Goal: Task Accomplishment & Management: Complete application form

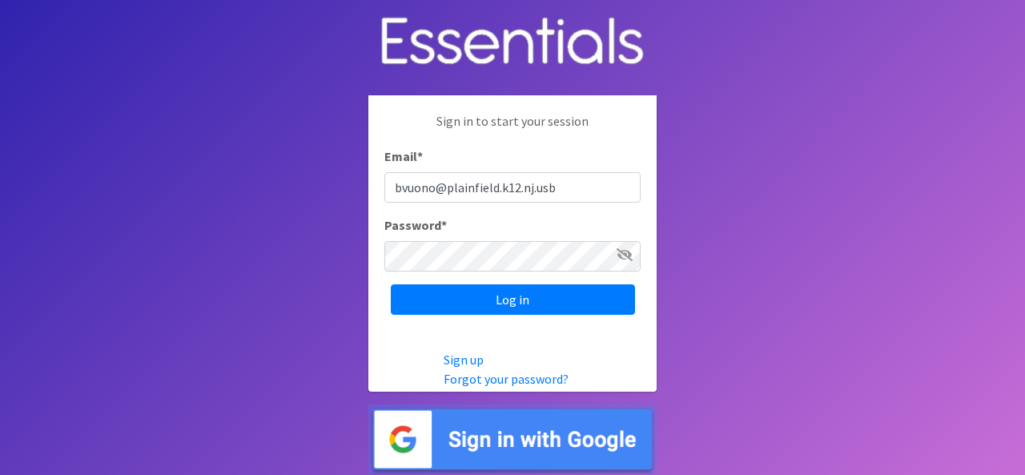
type input "[EMAIL_ADDRESS][DOMAIN_NAME]"
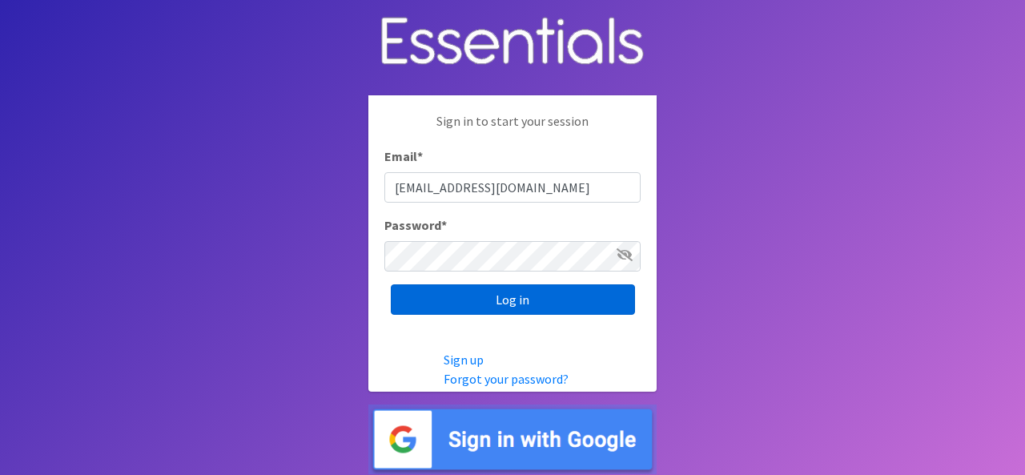
click at [480, 301] on input "Log in" at bounding box center [513, 299] width 244 height 30
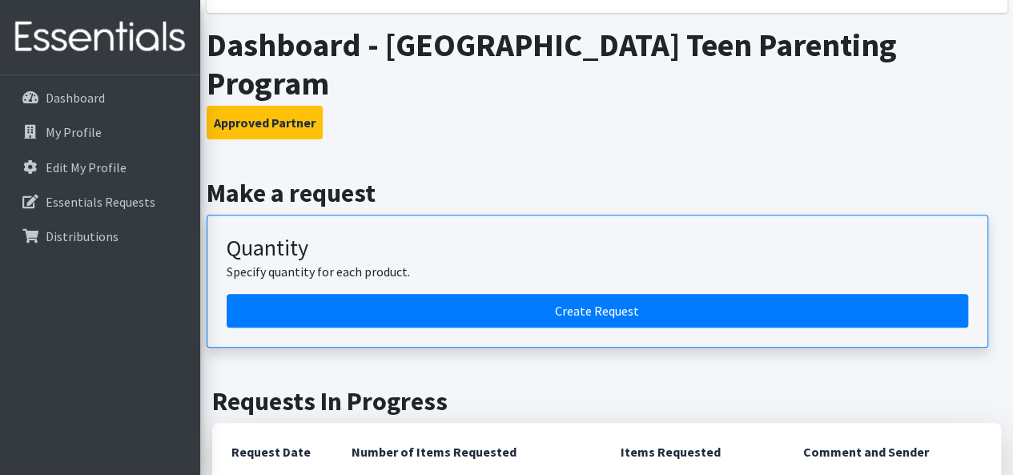
scroll to position [245, 0]
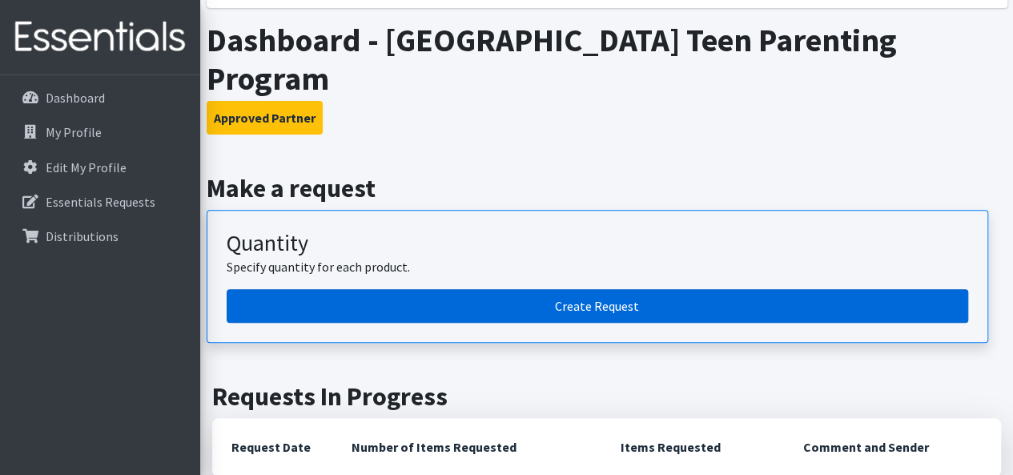
click at [602, 311] on link "Create Request" at bounding box center [597, 306] width 741 height 34
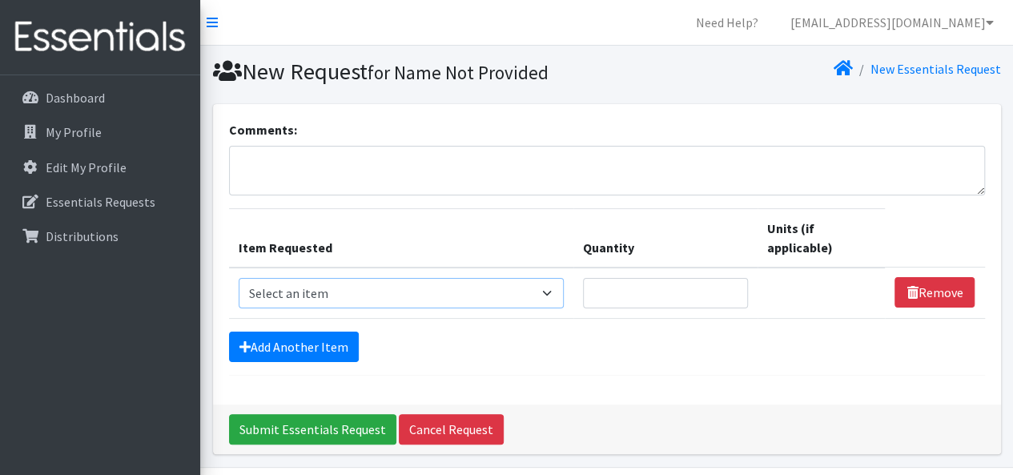
click at [556, 291] on select "Select an item # of Children this order will serve # of Individuals Living in H…" at bounding box center [402, 293] width 326 height 30
select select "13431"
click at [239, 278] on select "Select an item # of Children this order will serve # of Individuals Living in H…" at bounding box center [402, 293] width 326 height 30
click at [731, 287] on input "1" at bounding box center [665, 293] width 165 height 30
click at [731, 287] on input "2" at bounding box center [665, 293] width 165 height 30
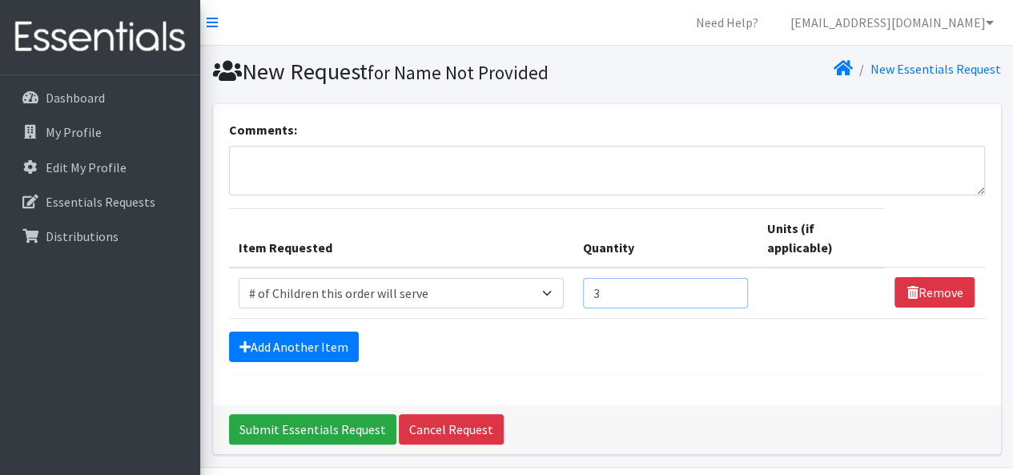
click at [731, 287] on input "3" at bounding box center [665, 293] width 165 height 30
click at [731, 287] on input "4" at bounding box center [665, 293] width 165 height 30
click at [731, 287] on input "5" at bounding box center [665, 293] width 165 height 30
type input "6"
click at [731, 287] on input "6" at bounding box center [665, 293] width 165 height 30
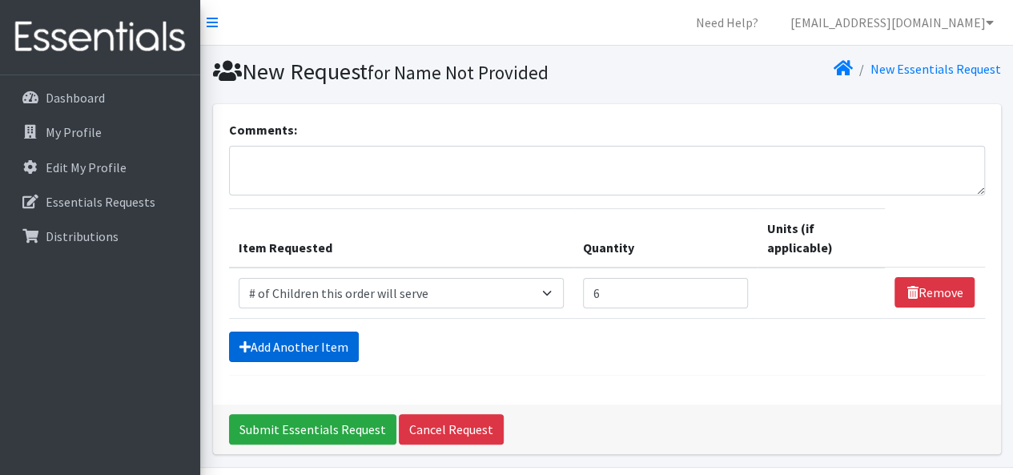
click at [309, 352] on link "Add Another Item" at bounding box center [294, 347] width 130 height 30
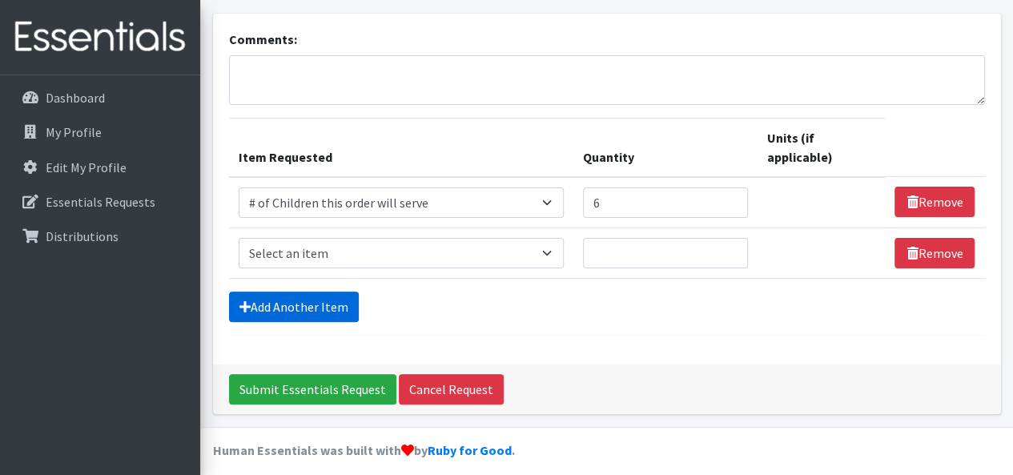
scroll to position [99, 0]
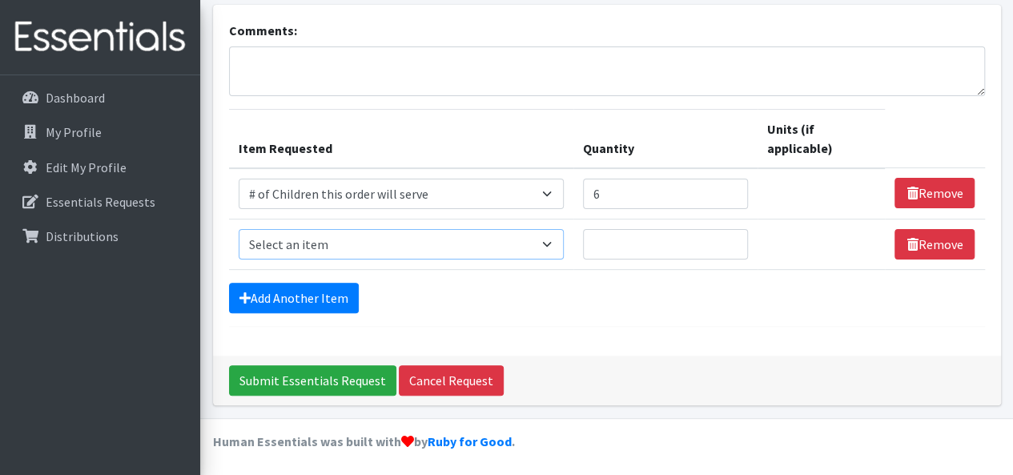
click at [547, 243] on select "Select an item # of Children this order will serve # of Individuals Living in H…" at bounding box center [402, 244] width 326 height 30
select select "6076"
click at [239, 229] on select "Select an item # of Children this order will serve # of Individuals Living in H…" at bounding box center [402, 244] width 326 height 30
click at [732, 238] on input "1" at bounding box center [665, 244] width 165 height 30
click at [732, 238] on input "2" at bounding box center [665, 244] width 165 height 30
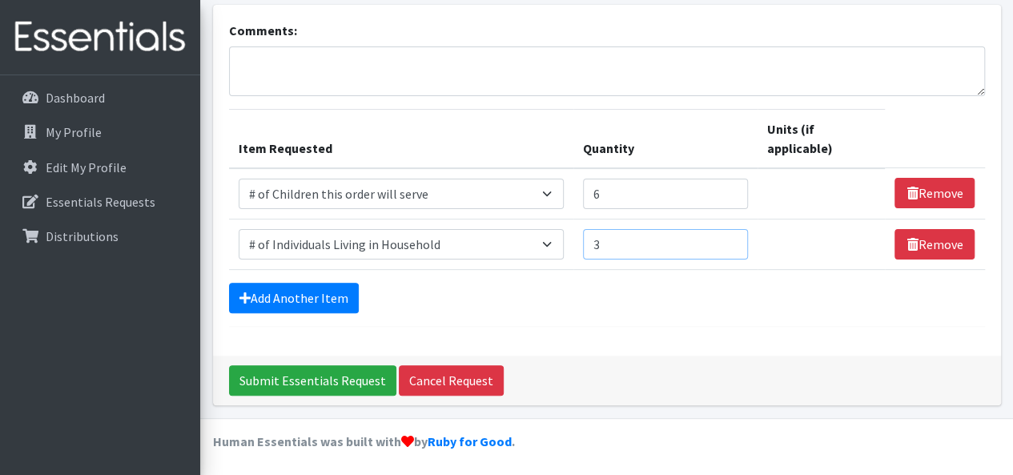
click at [732, 238] on input "3" at bounding box center [665, 244] width 165 height 30
click at [732, 238] on input "4" at bounding box center [665, 244] width 165 height 30
click at [732, 238] on input "5" at bounding box center [665, 244] width 165 height 30
click at [732, 238] on input "6" at bounding box center [665, 244] width 165 height 30
click at [732, 238] on input "7" at bounding box center [665, 244] width 165 height 30
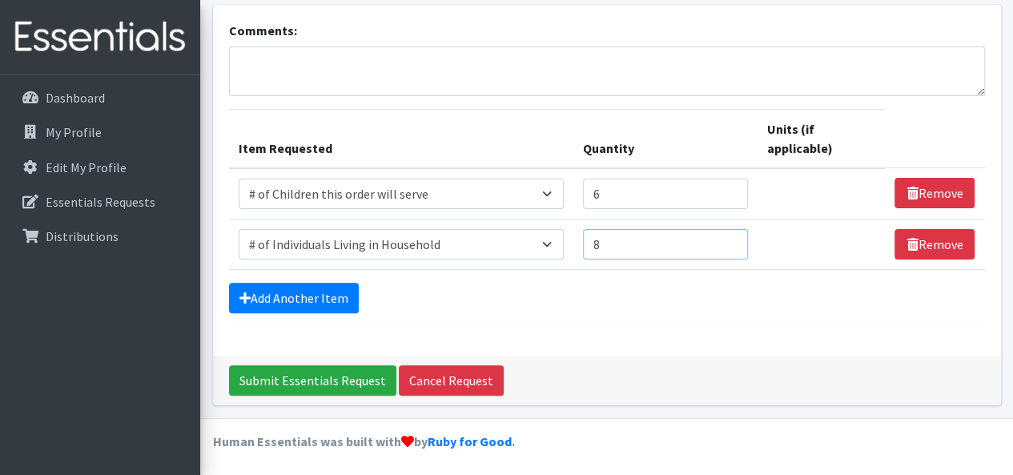
click at [732, 238] on input "8" at bounding box center [665, 244] width 165 height 30
click at [732, 238] on input "9" at bounding box center [665, 244] width 165 height 30
click at [732, 238] on input "10" at bounding box center [665, 244] width 165 height 30
click at [732, 238] on input "11" at bounding box center [665, 244] width 165 height 30
click at [732, 238] on input "12" at bounding box center [665, 244] width 165 height 30
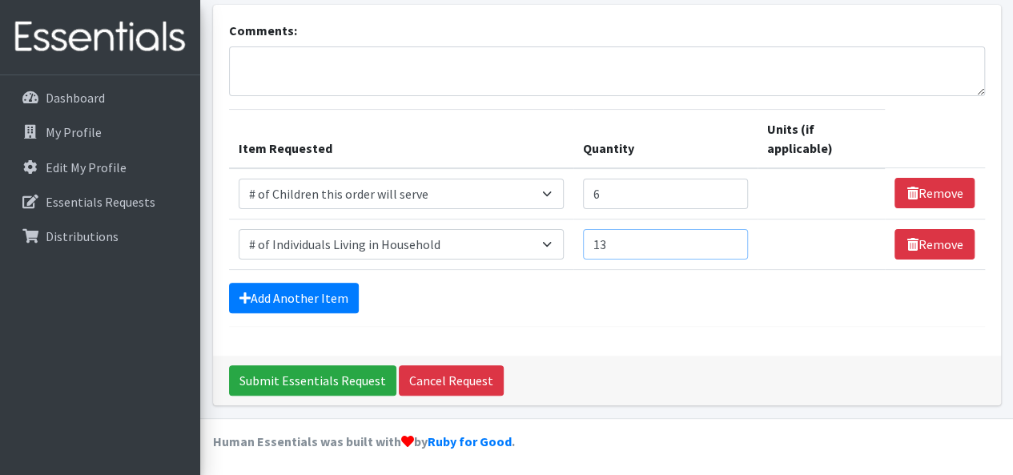
click at [732, 238] on input "13" at bounding box center [665, 244] width 165 height 30
click at [732, 238] on input "14" at bounding box center [665, 244] width 165 height 30
click at [732, 238] on input "15" at bounding box center [665, 244] width 165 height 30
click at [732, 238] on input "16" at bounding box center [665, 244] width 165 height 30
click at [732, 238] on input "17" at bounding box center [665, 244] width 165 height 30
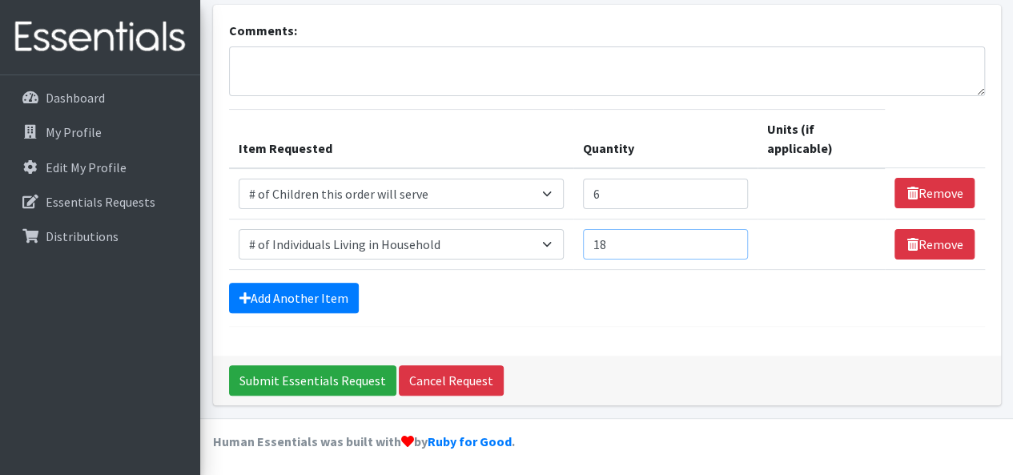
click at [732, 238] on input "18" at bounding box center [665, 244] width 165 height 30
click at [732, 238] on input "19" at bounding box center [665, 244] width 165 height 30
click at [732, 238] on input "20" at bounding box center [665, 244] width 165 height 30
click at [732, 238] on input "21" at bounding box center [665, 244] width 165 height 30
type input "22"
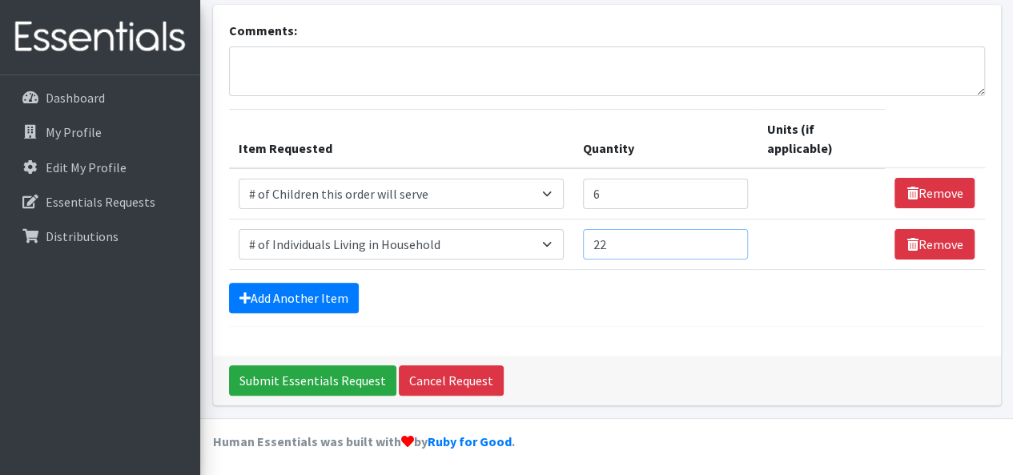
click at [732, 238] on input "22" at bounding box center [665, 244] width 165 height 30
click at [281, 295] on link "Add Another Item" at bounding box center [294, 298] width 130 height 30
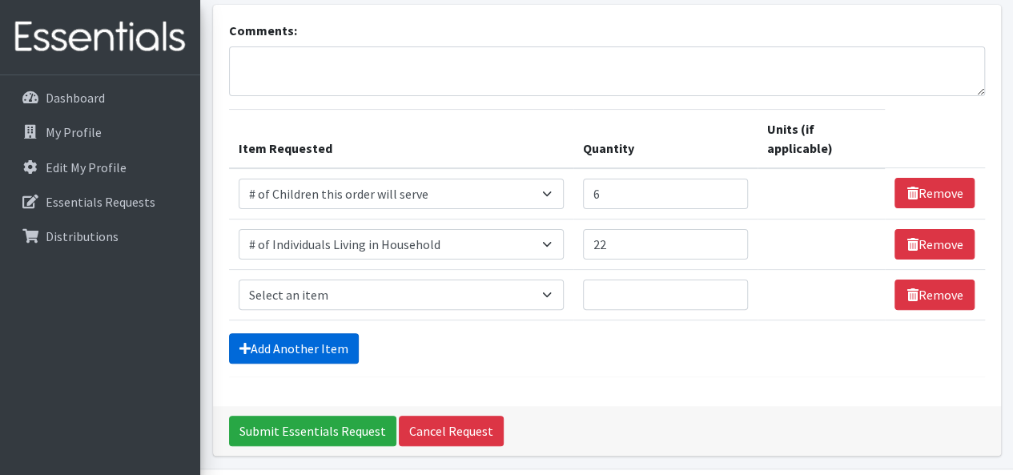
scroll to position [149, 0]
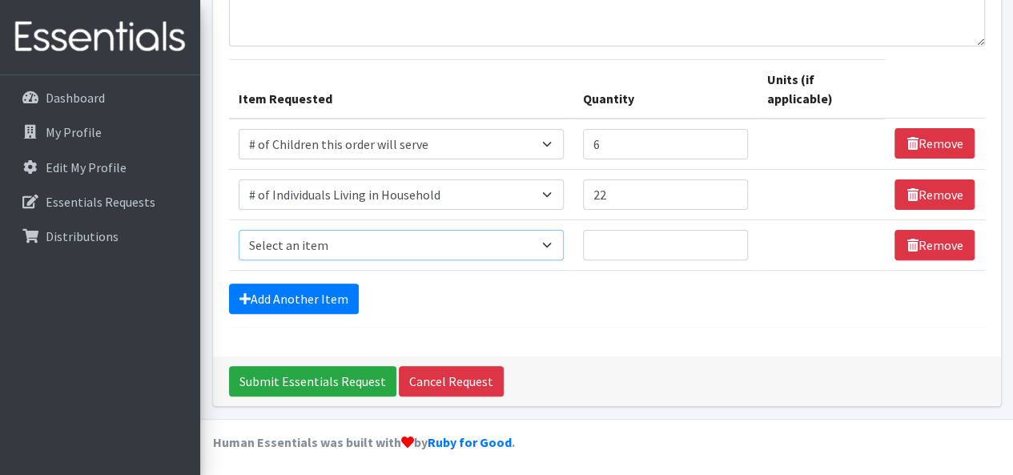
click at [405, 235] on select "Select an item # of Children this order will serve # of Individuals Living in H…" at bounding box center [402, 245] width 326 height 30
select select "15477"
click at [239, 230] on select "Select an item # of Children this order will serve # of Individuals Living in H…" at bounding box center [402, 245] width 326 height 30
click at [724, 237] on input "1" at bounding box center [658, 245] width 162 height 30
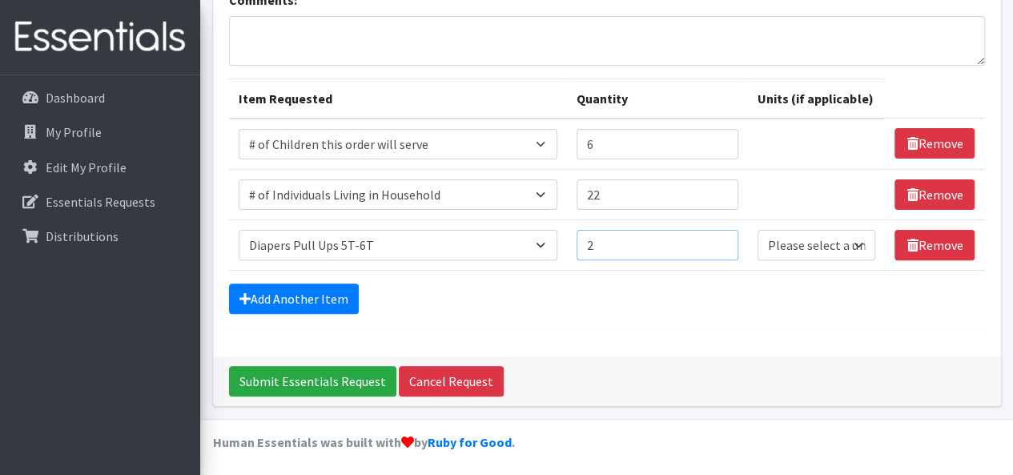
click at [724, 237] on input "2" at bounding box center [658, 245] width 162 height 30
type input "3"
click at [724, 237] on input "3" at bounding box center [658, 245] width 162 height 30
click at [251, 292] on link "Add Another Item" at bounding box center [294, 298] width 130 height 30
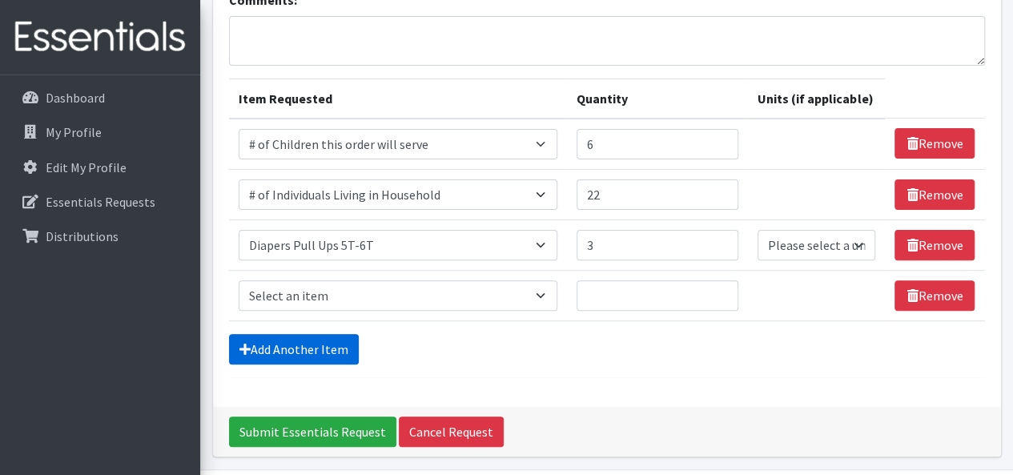
scroll to position [180, 0]
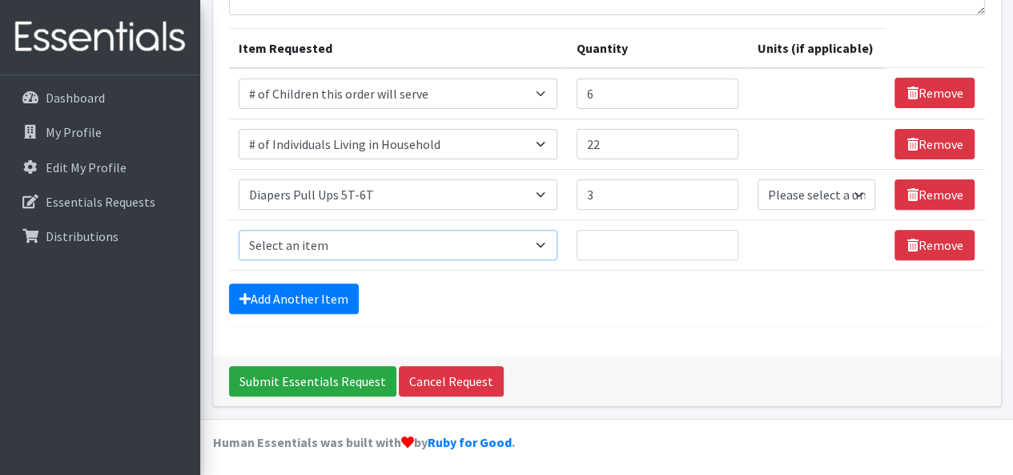
click at [364, 239] on select "Select an item # of Children this order will serve # of Individuals Living in H…" at bounding box center [398, 245] width 319 height 30
select select "1969"
click at [239, 230] on select "Select an item # of Children this order will serve # of Individuals Living in H…" at bounding box center [398, 245] width 319 height 30
click at [722, 238] on input "1" at bounding box center [658, 245] width 162 height 30
click at [722, 238] on input "2" at bounding box center [658, 245] width 162 height 30
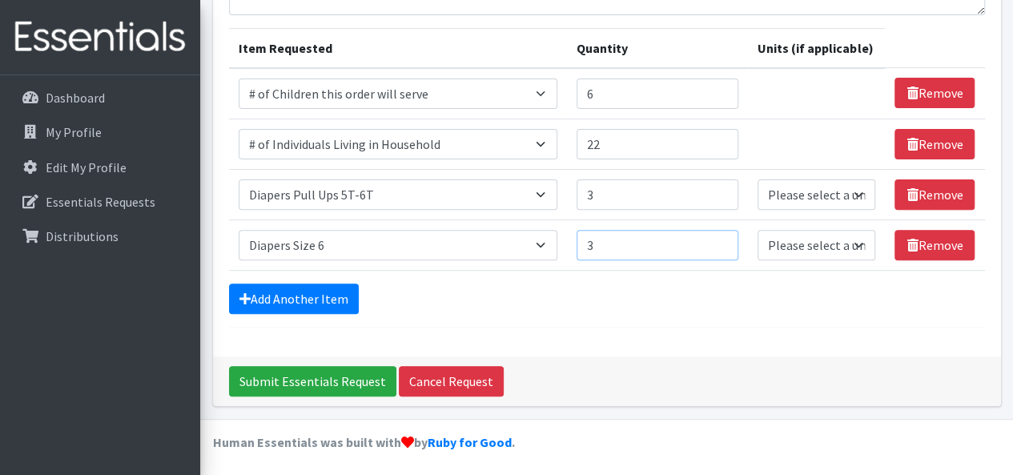
type input "3"
click at [722, 238] on input "3" at bounding box center [658, 245] width 162 height 30
click at [324, 296] on link "Add Another Item" at bounding box center [294, 298] width 130 height 30
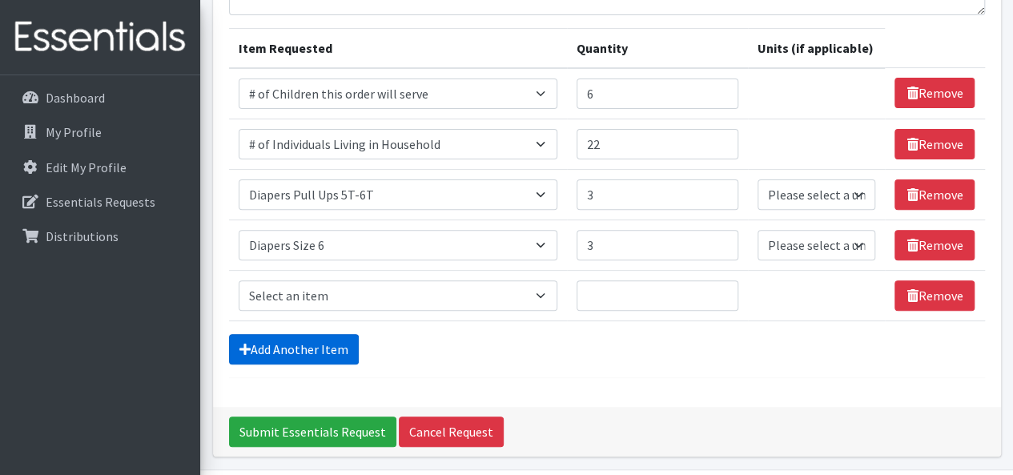
scroll to position [231, 0]
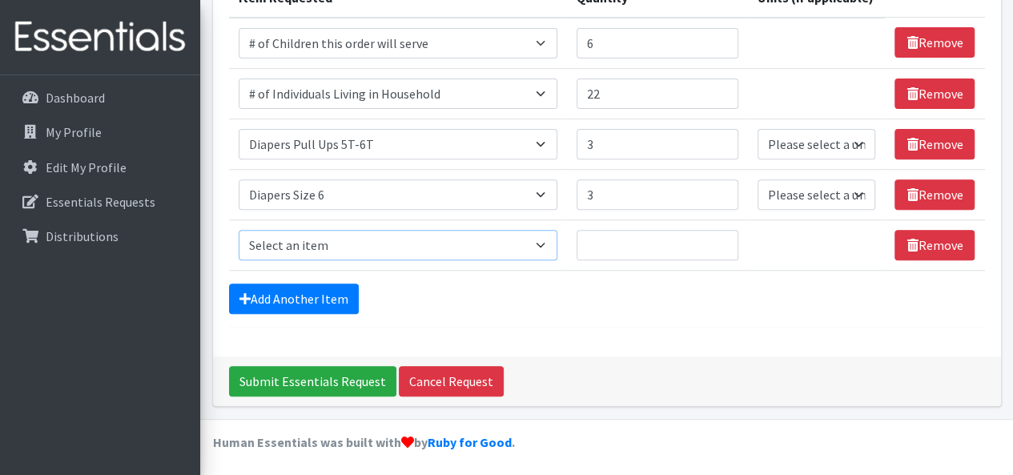
click at [420, 238] on select "Select an item # of Children this order will serve # of Individuals Living in H…" at bounding box center [398, 245] width 319 height 30
select select "1968"
click at [239, 230] on select "Select an item # of Children this order will serve # of Individuals Living in H…" at bounding box center [398, 245] width 319 height 30
click at [725, 236] on input "1" at bounding box center [658, 245] width 162 height 30
click at [725, 236] on input "2" at bounding box center [658, 245] width 162 height 30
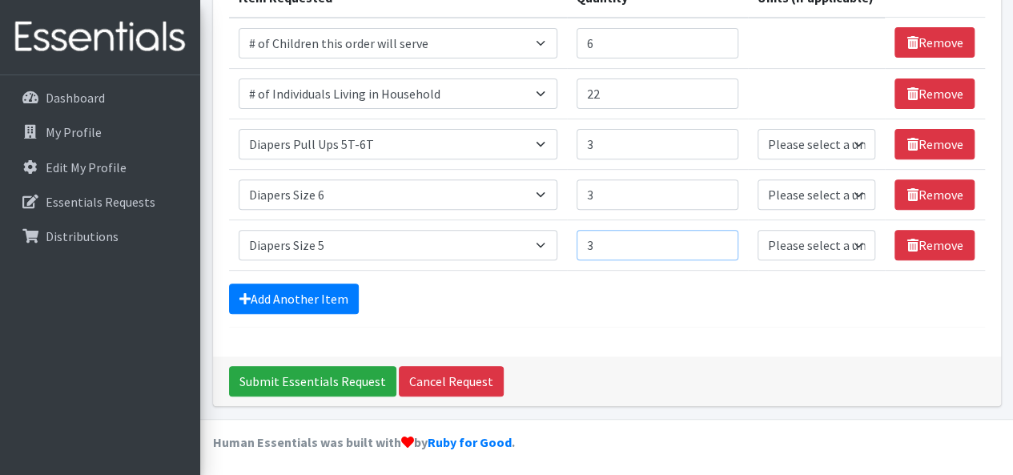
click at [725, 236] on input "3" at bounding box center [658, 245] width 162 height 30
type input "4"
click at [725, 236] on input "4" at bounding box center [658, 245] width 162 height 30
click at [331, 293] on link "Add Another Item" at bounding box center [294, 298] width 130 height 30
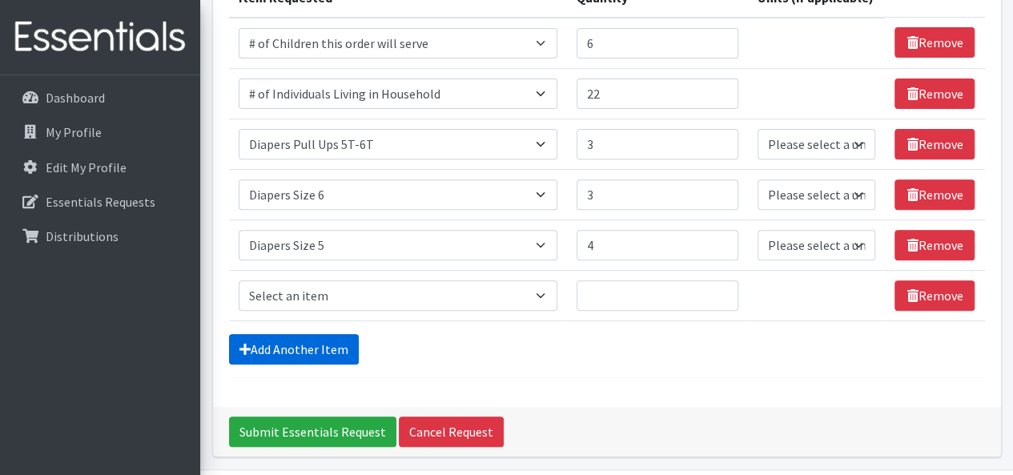
scroll to position [280, 0]
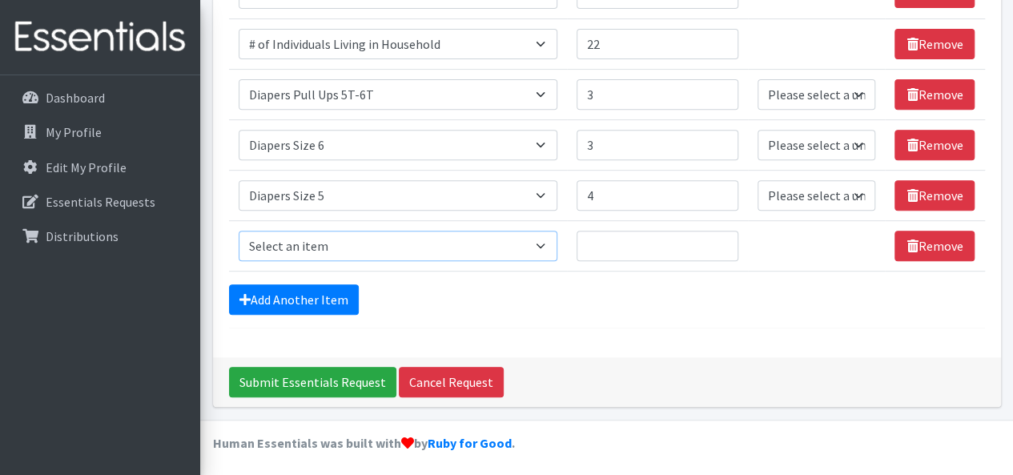
click at [402, 240] on select "Select an item # of Children this order will serve # of Individuals Living in H…" at bounding box center [398, 246] width 319 height 30
select select "1967"
click at [239, 231] on select "Select an item # of Children this order will serve # of Individuals Living in H…" at bounding box center [398, 246] width 319 height 30
click at [723, 237] on input "1" at bounding box center [658, 246] width 162 height 30
click at [723, 237] on input "2" at bounding box center [658, 246] width 162 height 30
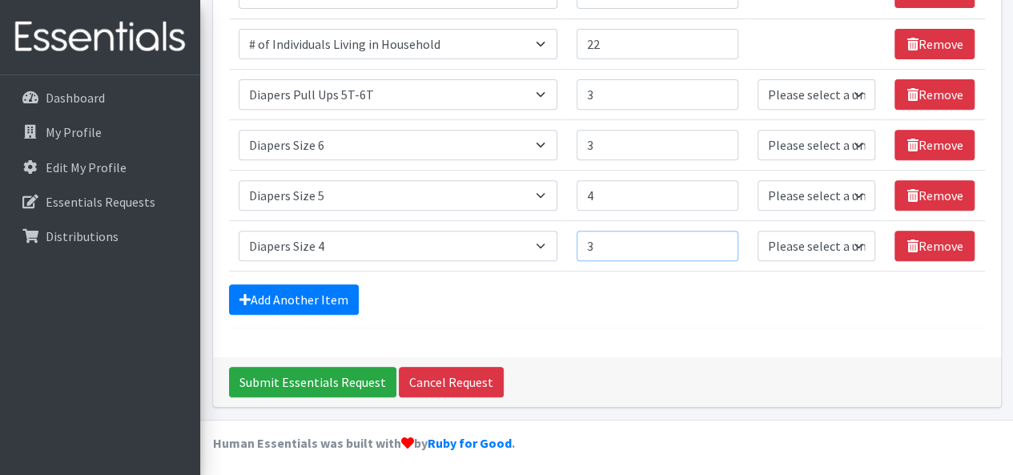
type input "3"
click at [723, 237] on input "3" at bounding box center [658, 246] width 162 height 30
click at [335, 292] on link "Add Another Item" at bounding box center [294, 299] width 130 height 30
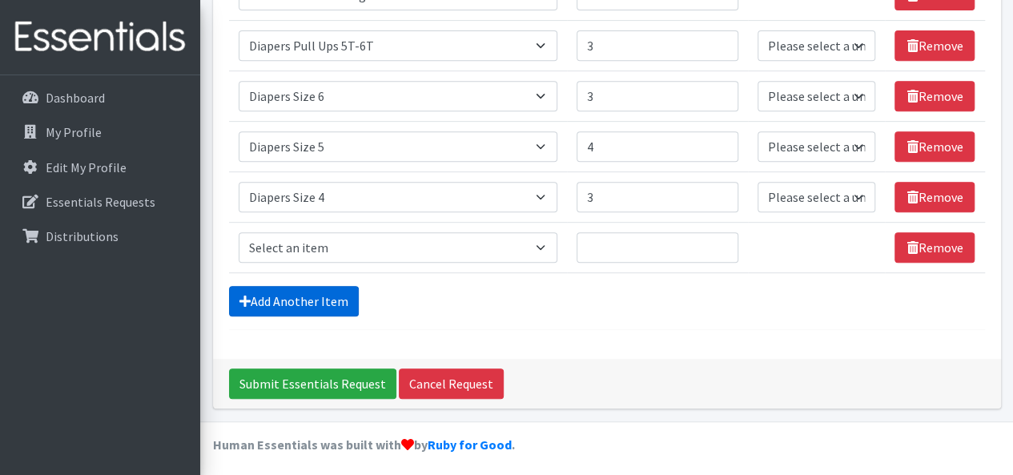
scroll to position [331, 0]
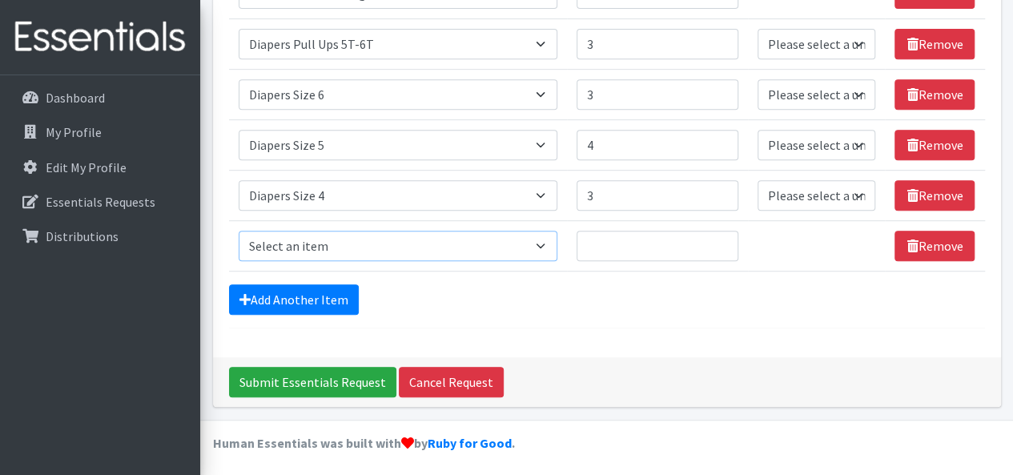
click at [342, 254] on select "Select an item # of Children this order will serve # of Individuals Living in H…" at bounding box center [398, 246] width 319 height 30
select select "1966"
click at [239, 231] on select "Select an item # of Children this order will serve # of Individuals Living in H…" at bounding box center [398, 246] width 319 height 30
click at [720, 239] on input "1" at bounding box center [658, 246] width 162 height 30
click at [720, 239] on input "2" at bounding box center [658, 246] width 162 height 30
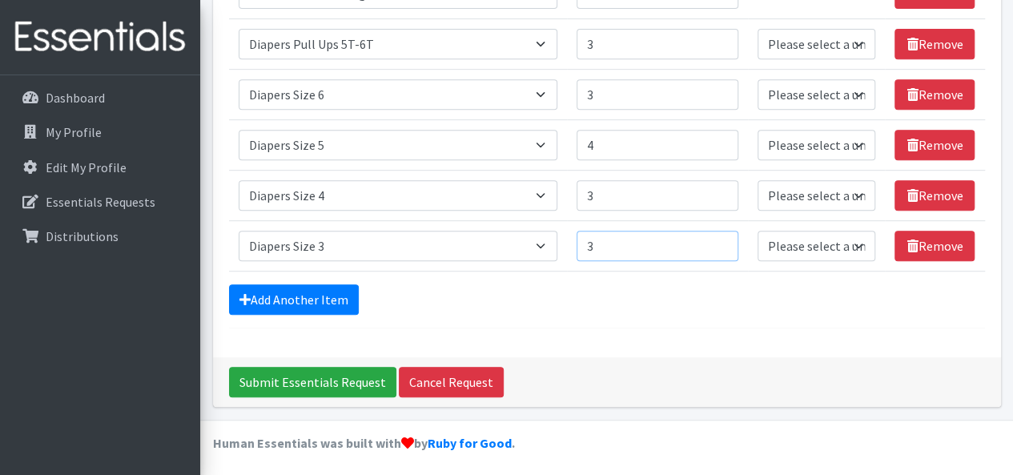
click at [720, 239] on input "3" at bounding box center [658, 246] width 162 height 30
type input "4"
click at [720, 239] on input "4" at bounding box center [658, 246] width 162 height 30
click at [314, 286] on link "Add Another Item" at bounding box center [294, 299] width 130 height 30
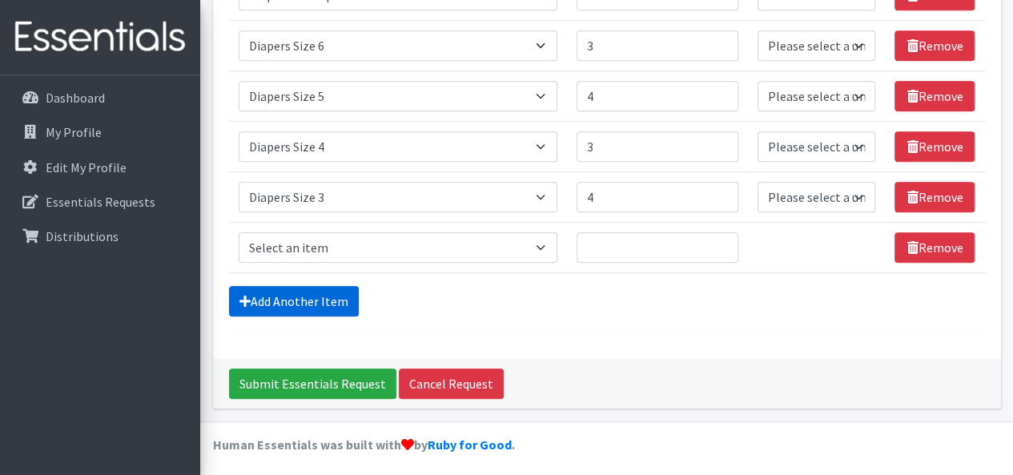
scroll to position [381, 0]
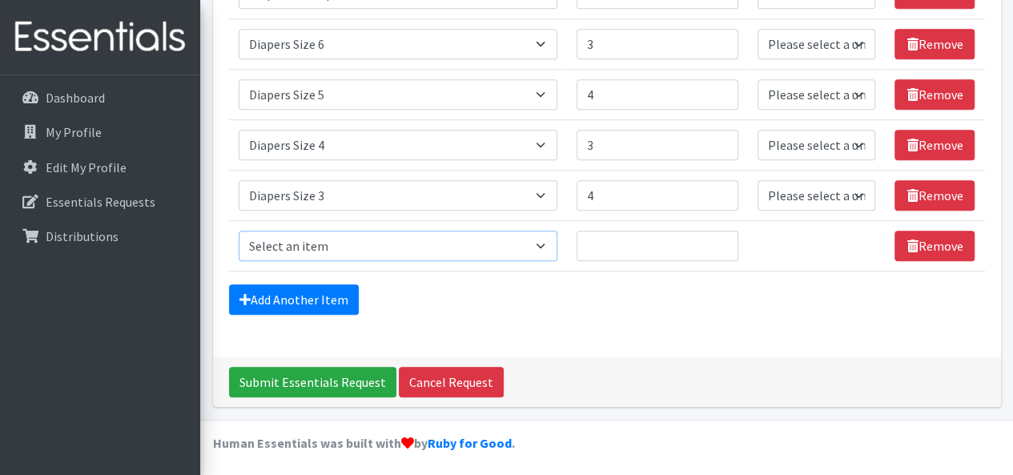
click at [508, 244] on select "Select an item # of Children this order will serve # of Individuals Living in H…" at bounding box center [398, 246] width 319 height 30
select select "5659"
click at [239, 231] on select "Select an item # of Children this order will serve # of Individuals Living in H…" at bounding box center [398, 246] width 319 height 30
click at [722, 236] on input "1" at bounding box center [658, 246] width 162 height 30
click at [722, 236] on input "2" at bounding box center [658, 246] width 162 height 30
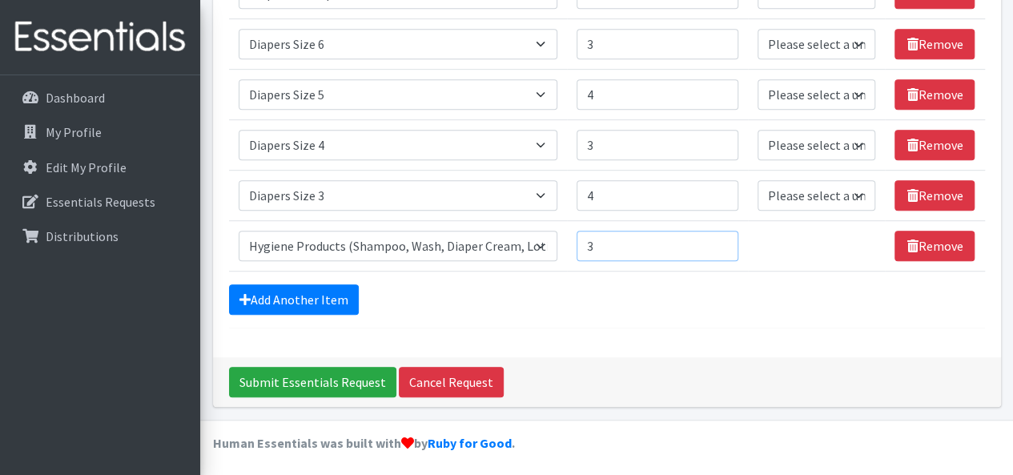
click at [722, 236] on input "3" at bounding box center [658, 246] width 162 height 30
click at [722, 236] on input "4" at bounding box center [658, 246] width 162 height 30
type input "5"
click at [722, 236] on input "5" at bounding box center [658, 246] width 162 height 30
click at [263, 292] on link "Add Another Item" at bounding box center [294, 299] width 130 height 30
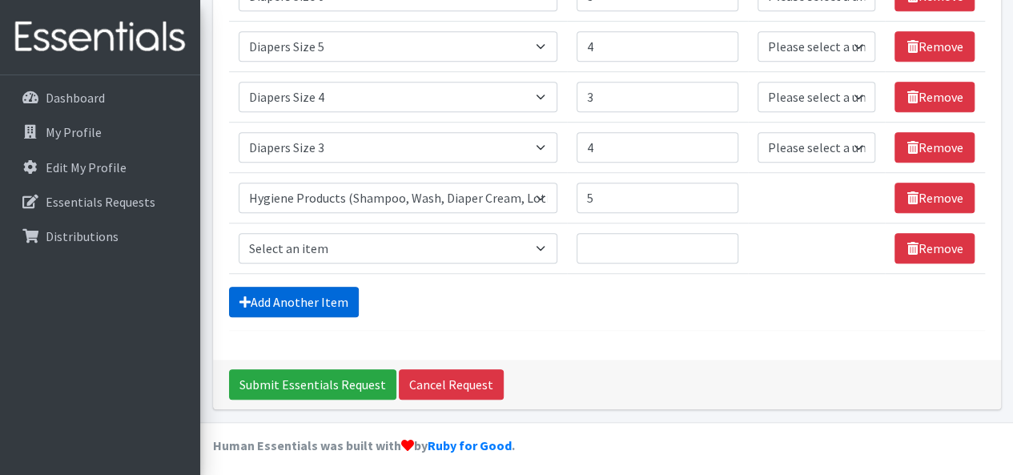
scroll to position [431, 0]
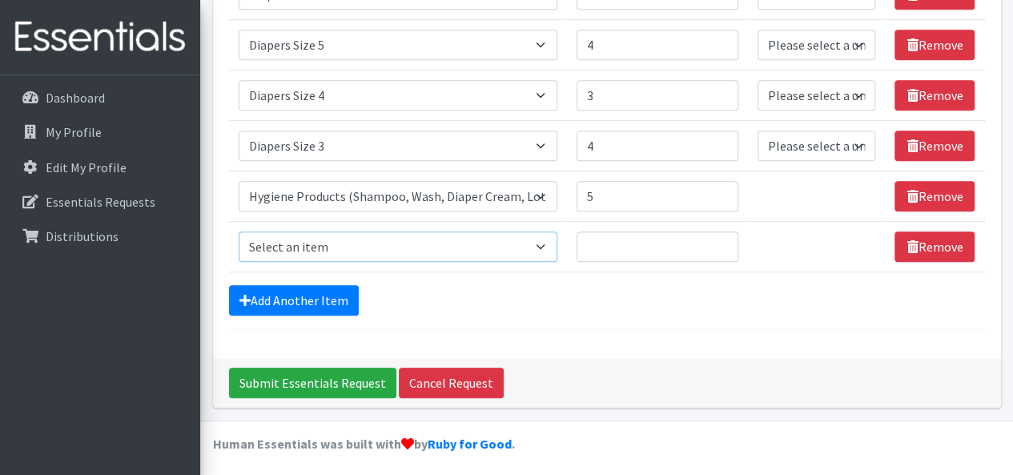
click at [362, 239] on select "Select an item # of Children this order will serve # of Individuals Living in H…" at bounding box center [398, 246] width 319 height 30
select select "5772"
click at [239, 231] on select "Select an item # of Children this order will serve # of Individuals Living in H…" at bounding box center [398, 246] width 319 height 30
click at [721, 240] on input "1" at bounding box center [658, 246] width 162 height 30
click at [721, 240] on input "2" at bounding box center [658, 246] width 162 height 30
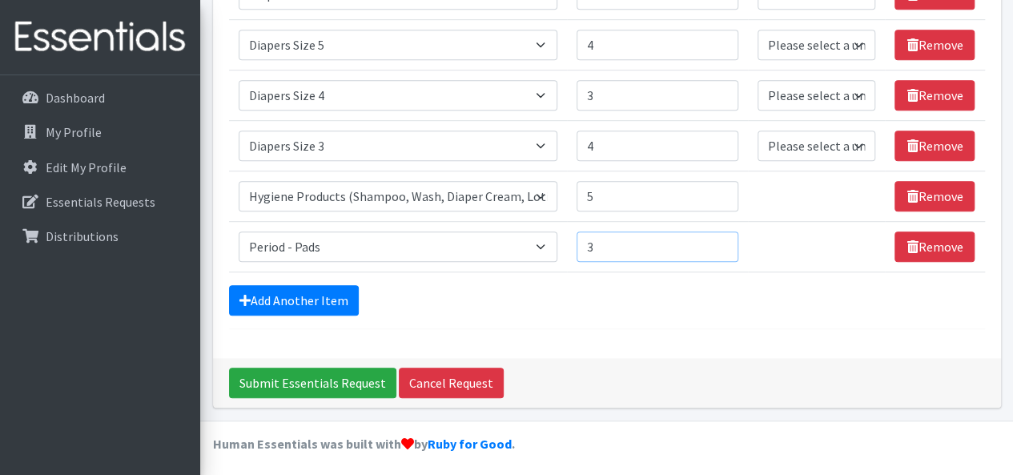
click at [721, 240] on input "3" at bounding box center [658, 246] width 162 height 30
type input "4"
click at [721, 240] on input "4" at bounding box center [658, 246] width 162 height 30
click at [271, 292] on link "Add Another Item" at bounding box center [294, 300] width 130 height 30
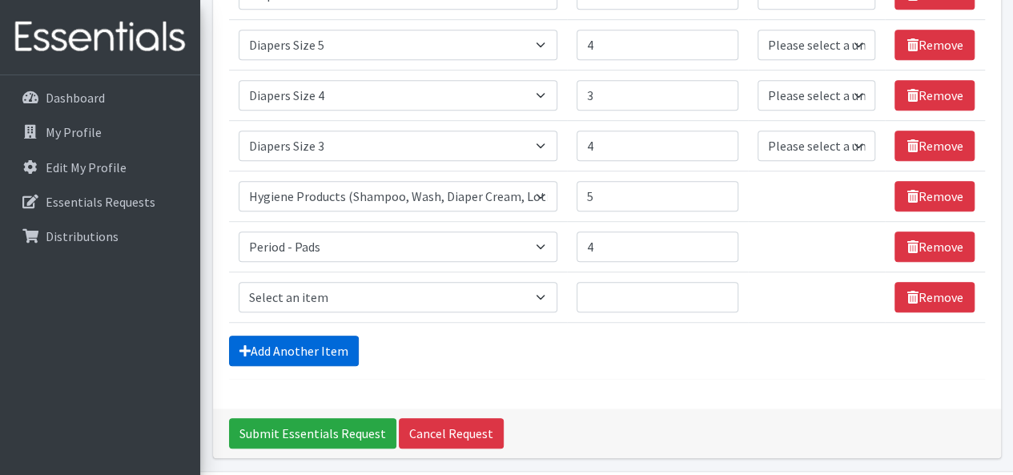
scroll to position [481, 0]
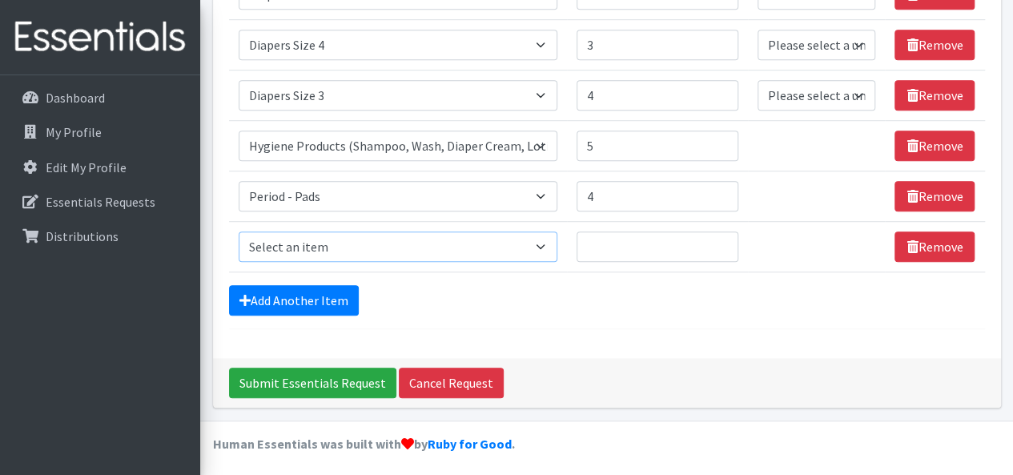
click at [525, 239] on select "Select an item # of Children this order will serve # of Individuals Living in H…" at bounding box center [398, 246] width 319 height 30
select select "1929"
click at [239, 231] on select "Select an item # of Children this order will serve # of Individuals Living in H…" at bounding box center [398, 246] width 319 height 30
click at [713, 243] on input "Quantity" at bounding box center [658, 246] width 162 height 30
click at [727, 243] on input "1" at bounding box center [658, 246] width 162 height 30
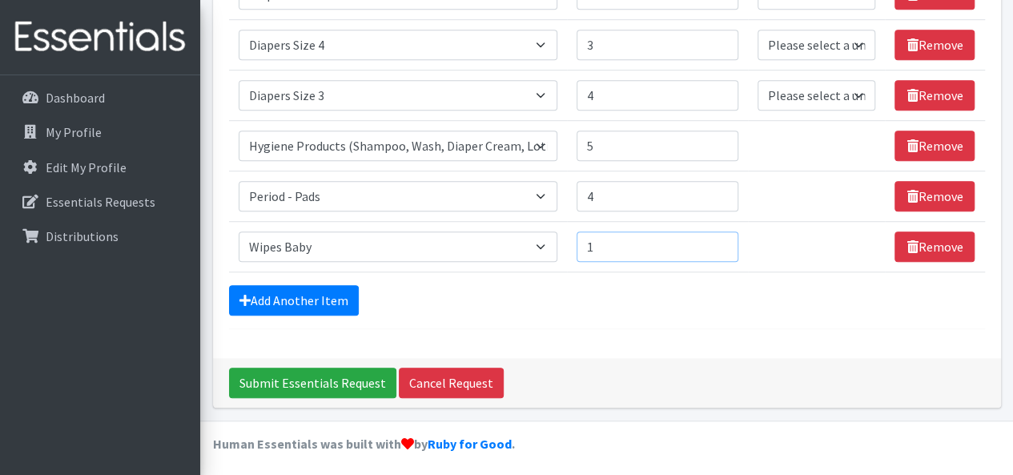
click at [724, 243] on input "1" at bounding box center [658, 246] width 162 height 30
click at [729, 240] on input "2" at bounding box center [658, 246] width 162 height 30
click at [729, 239] on input "3" at bounding box center [658, 246] width 162 height 30
click at [729, 237] on input "4" at bounding box center [658, 246] width 162 height 30
click at [723, 241] on input "5" at bounding box center [658, 246] width 162 height 30
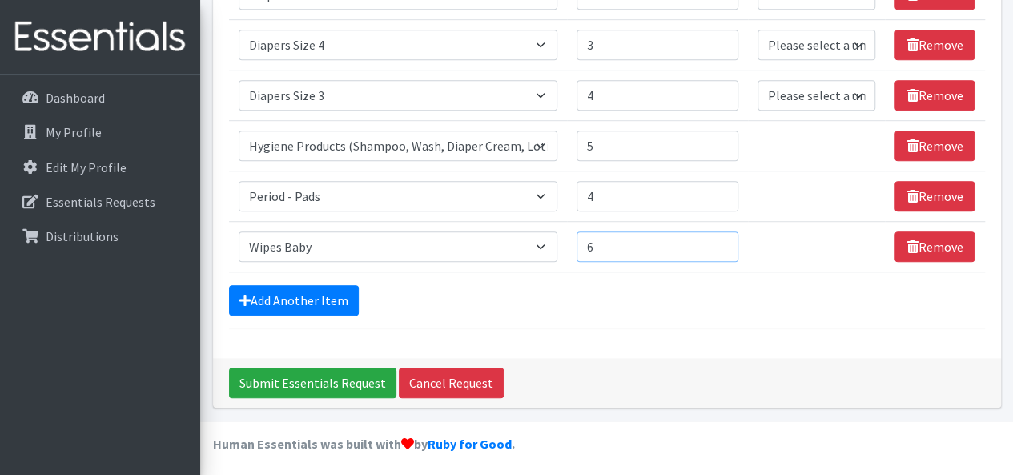
click at [726, 239] on input "6" at bounding box center [658, 246] width 162 height 30
click at [727, 239] on input "7" at bounding box center [658, 246] width 162 height 30
type input "8"
click at [728, 239] on input "8" at bounding box center [658, 246] width 162 height 30
click at [332, 311] on link "Add Another Item" at bounding box center [294, 300] width 130 height 30
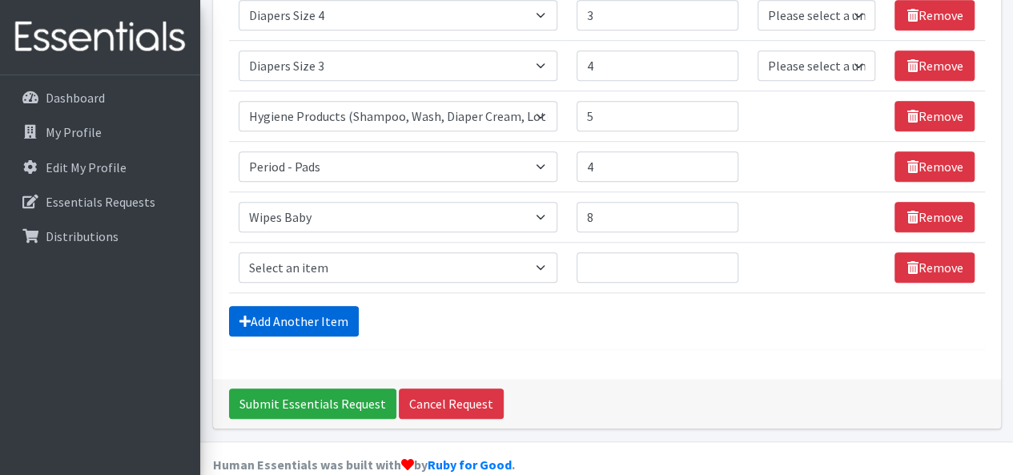
scroll to position [532, 0]
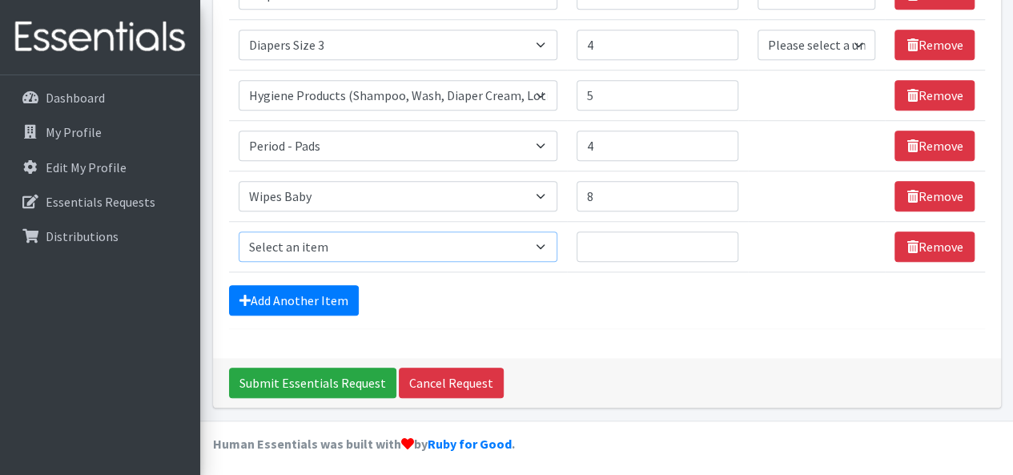
click at [554, 235] on select "Select an item # of Children this order will serve # of Individuals Living in H…" at bounding box center [398, 246] width 319 height 30
select select "1943"
click at [239, 231] on select "Select an item # of Children this order will serve # of Individuals Living in H…" at bounding box center [398, 246] width 319 height 30
click at [730, 243] on input "Quantity" at bounding box center [658, 246] width 162 height 30
click at [727, 241] on input "1" at bounding box center [658, 246] width 162 height 30
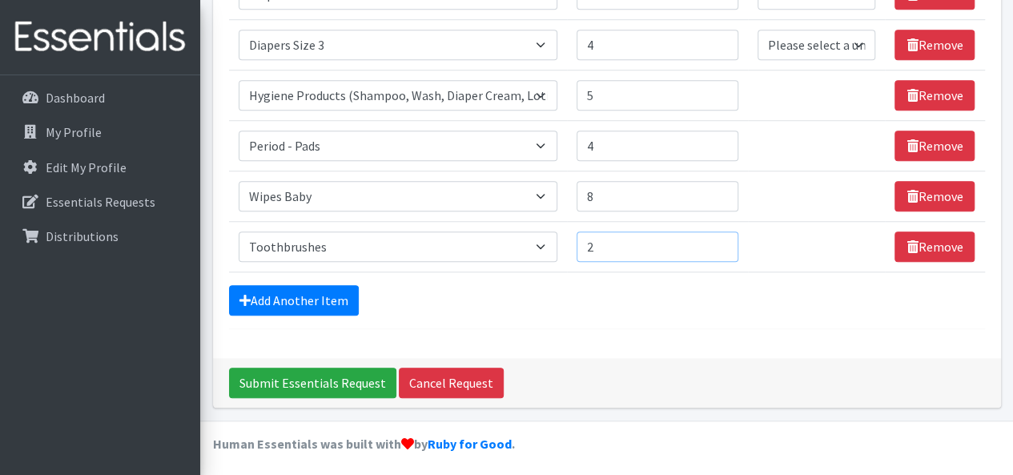
click at [724, 242] on input "2" at bounding box center [658, 246] width 162 height 30
click at [724, 243] on input "1" at bounding box center [658, 246] width 162 height 30
click at [723, 243] on input "1" at bounding box center [658, 246] width 162 height 30
click at [728, 237] on input "2" at bounding box center [658, 246] width 162 height 30
click at [724, 239] on input "3" at bounding box center [658, 246] width 162 height 30
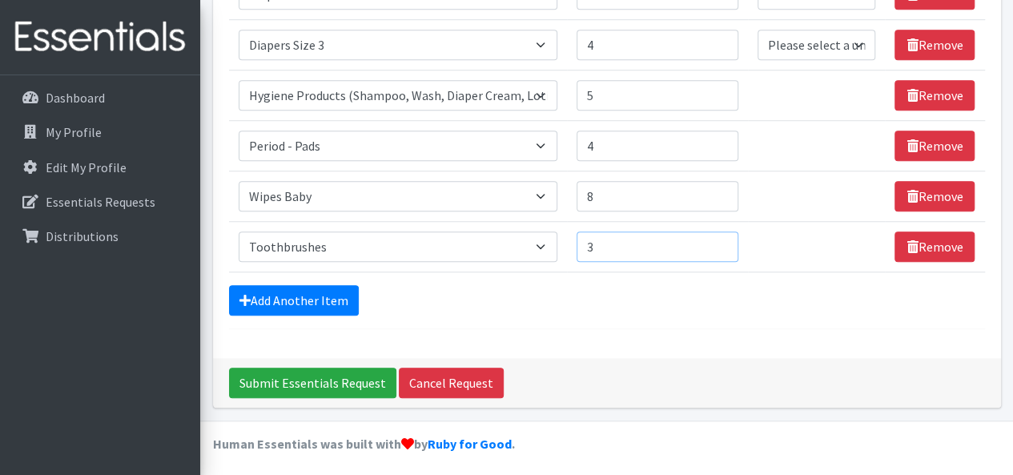
type input "4"
click at [725, 234] on input "4" at bounding box center [658, 246] width 162 height 30
click at [322, 293] on link "Add Another Item" at bounding box center [294, 300] width 130 height 30
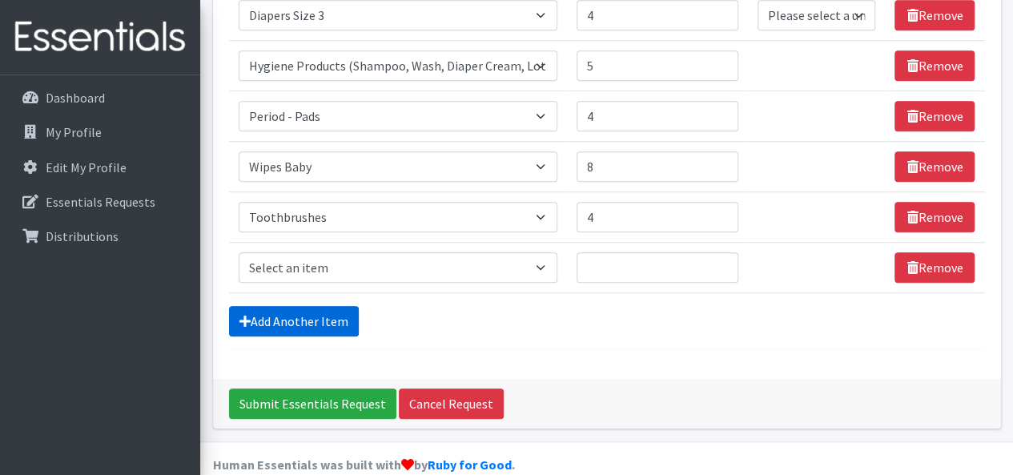
scroll to position [581, 0]
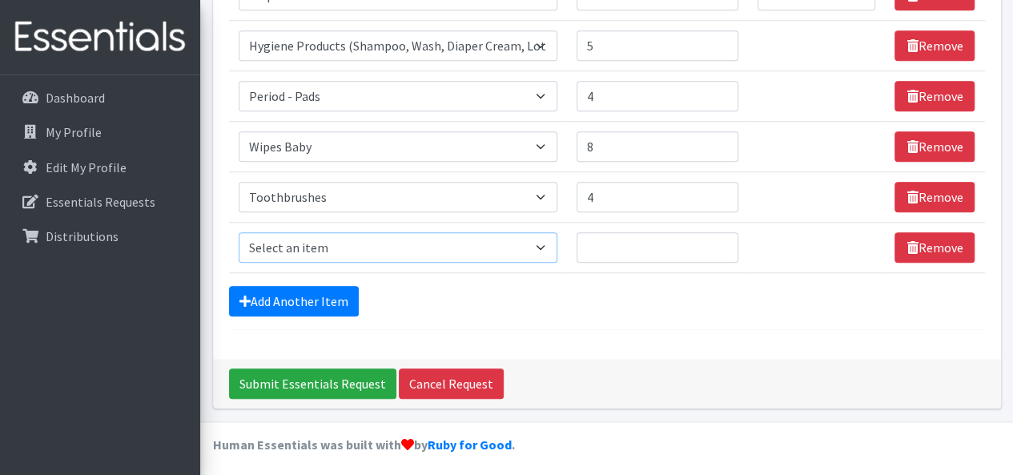
click at [466, 255] on select "Select an item # of Children this order will serve # of Individuals Living in H…" at bounding box center [398, 247] width 319 height 30
select select "1944"
click at [239, 232] on select "Select an item # of Children this order will serve # of Individuals Living in H…" at bounding box center [398, 247] width 319 height 30
click at [708, 247] on input "Quantity" at bounding box center [658, 247] width 162 height 30
click at [723, 243] on input "1" at bounding box center [658, 247] width 162 height 30
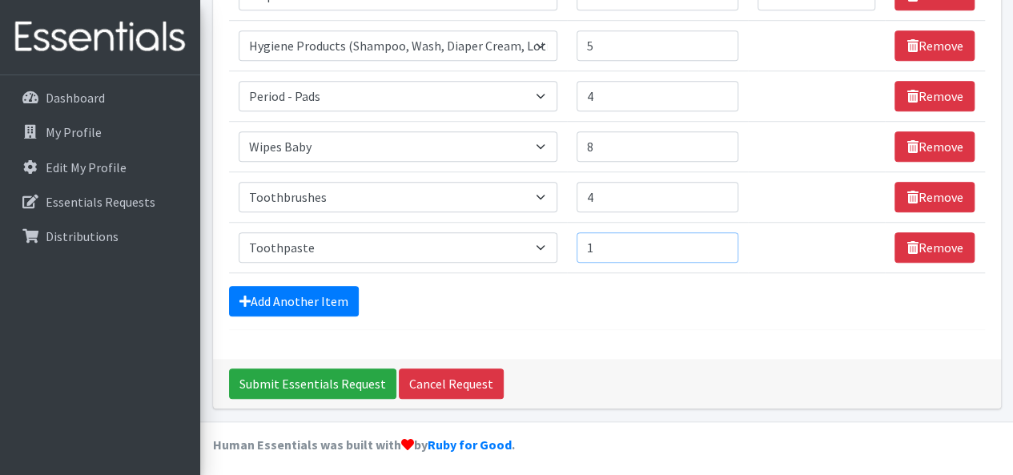
click at [721, 244] on input "1" at bounding box center [658, 247] width 162 height 30
click at [721, 248] on input "1" at bounding box center [658, 247] width 162 height 30
click at [719, 245] on input "1" at bounding box center [658, 247] width 162 height 30
click at [725, 241] on input "2" at bounding box center [658, 247] width 162 height 30
click at [725, 242] on input "3" at bounding box center [658, 247] width 162 height 30
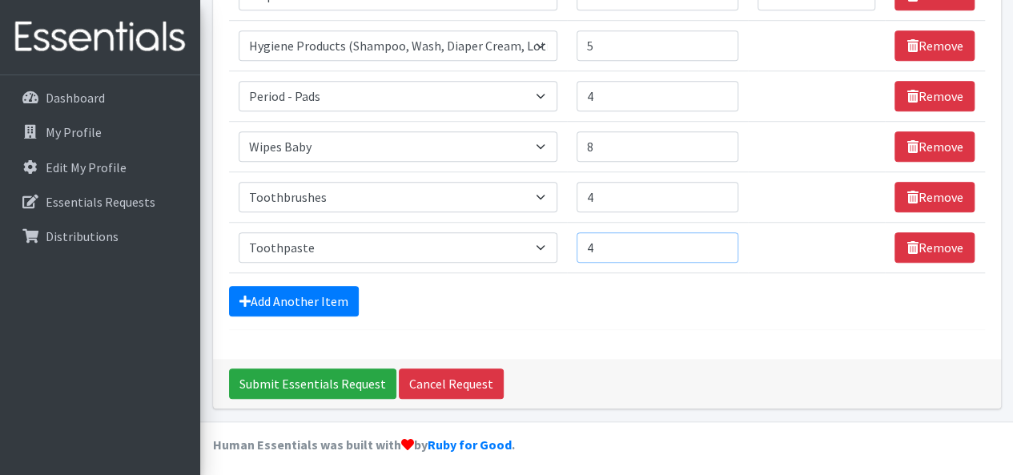
click at [725, 239] on input "4" at bounding box center [658, 247] width 162 height 30
type input "5"
click at [725, 238] on input "5" at bounding box center [658, 247] width 162 height 30
click at [738, 183] on input "4" at bounding box center [658, 197] width 162 height 30
type input "5"
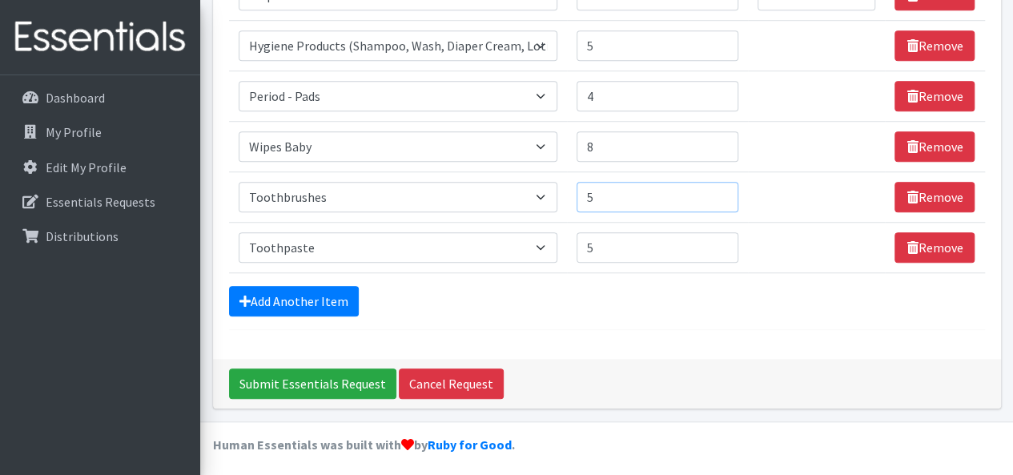
click at [726, 191] on input "5" at bounding box center [658, 197] width 162 height 30
click at [312, 309] on link "Add Another Item" at bounding box center [294, 301] width 130 height 30
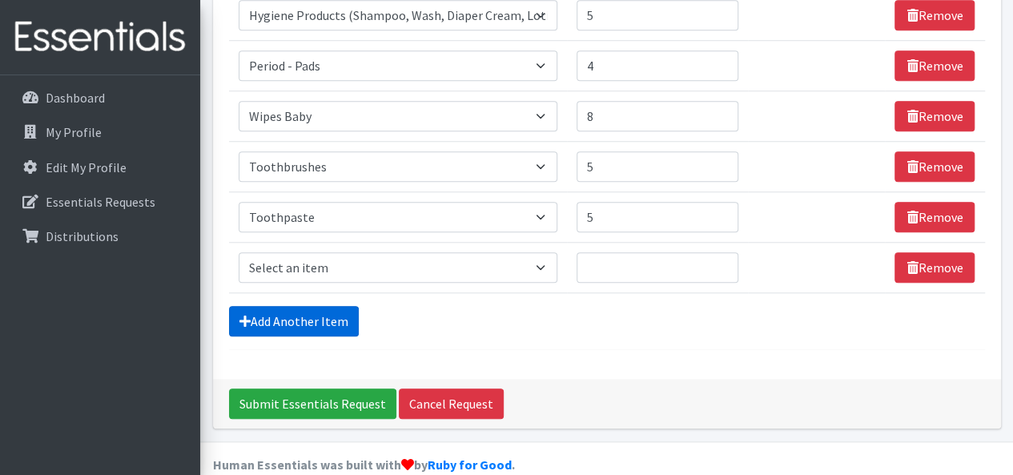
scroll to position [632, 0]
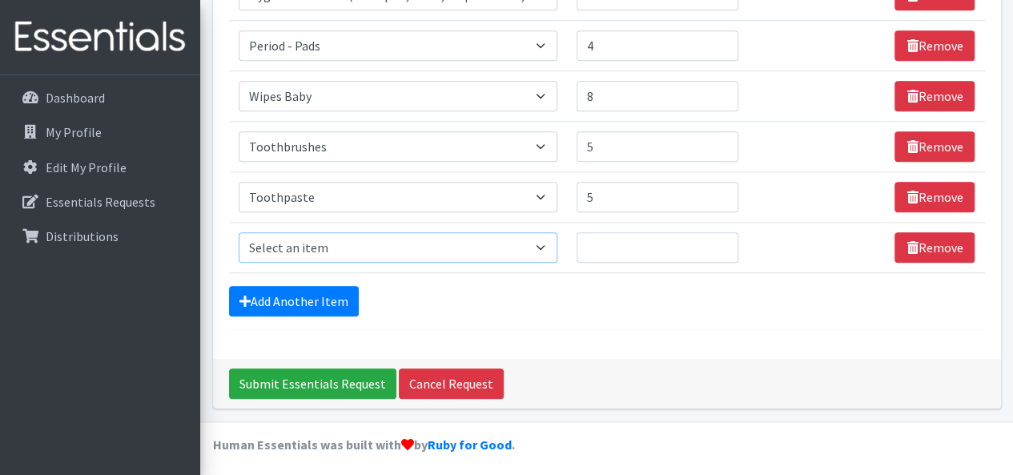
click at [415, 253] on select "Select an item # of Children this order will serve # of Individuals Living in H…" at bounding box center [398, 247] width 319 height 30
select select "5742"
click at [239, 232] on select "Select an item # of Children this order will serve # of Individuals Living in H…" at bounding box center [398, 247] width 319 height 30
click at [713, 243] on input "Quantity" at bounding box center [658, 247] width 162 height 30
click at [729, 235] on input "1" at bounding box center [658, 247] width 162 height 30
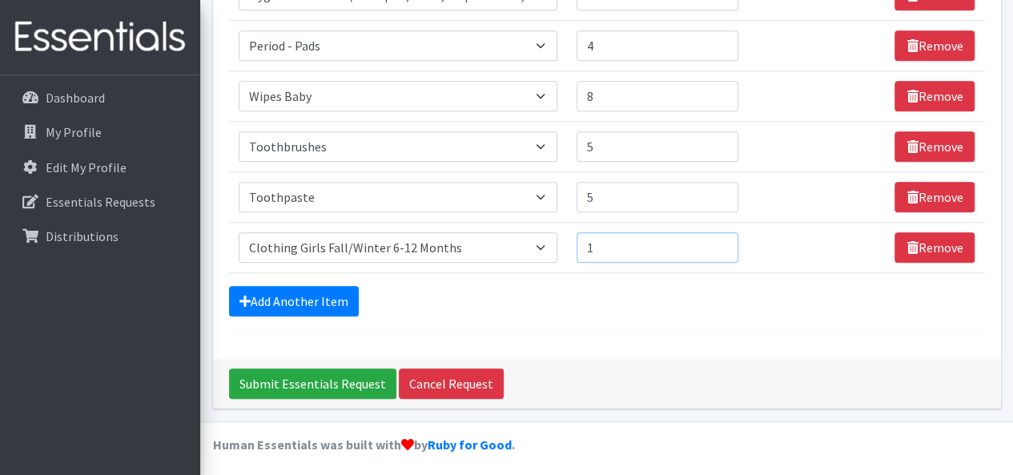
type input "2"
click at [724, 242] on input "2" at bounding box center [658, 247] width 162 height 30
click at [312, 299] on link "Add Another Item" at bounding box center [294, 301] width 130 height 30
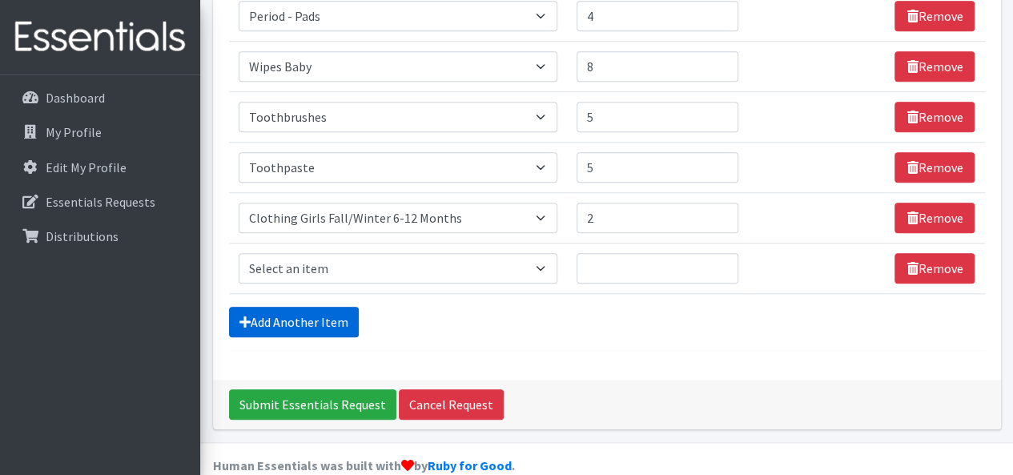
scroll to position [682, 0]
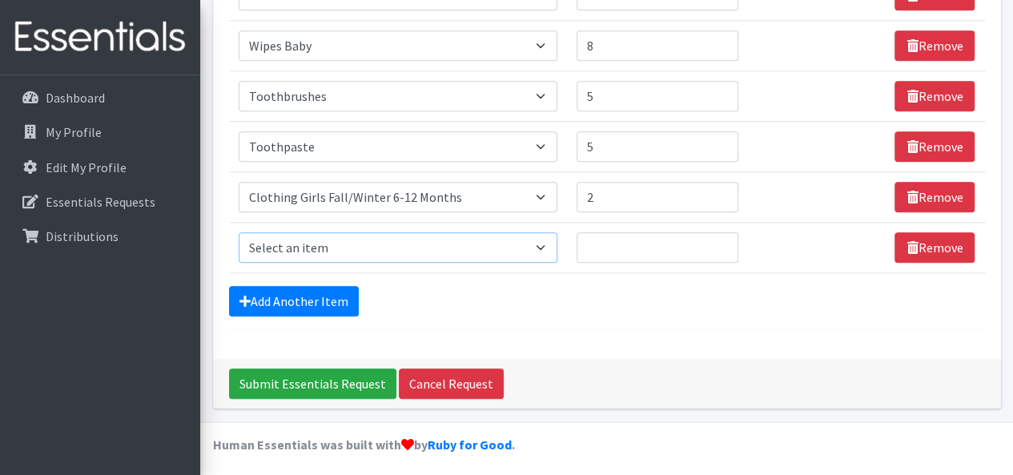
click at [526, 241] on select "Select an item # of Children this order will serve # of Individuals Living in H…" at bounding box center [398, 247] width 319 height 30
select select "2005"
click at [239, 232] on select "Select an item # of Children this order will serve # of Individuals Living in H…" at bounding box center [398, 247] width 319 height 30
click at [711, 243] on input "Quantity" at bounding box center [658, 247] width 162 height 30
click at [724, 243] on input "1" at bounding box center [658, 247] width 162 height 30
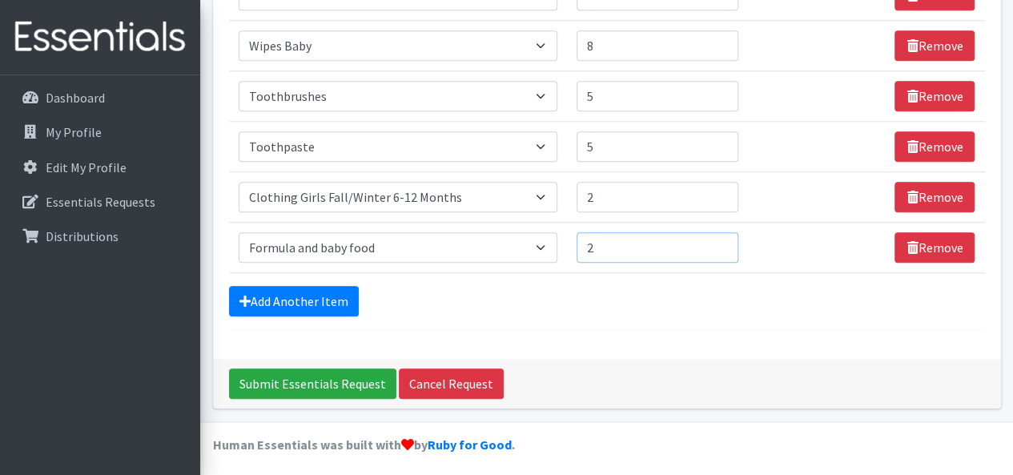
click at [728, 237] on input "2" at bounding box center [658, 247] width 162 height 30
click at [729, 238] on input "3" at bounding box center [658, 247] width 162 height 30
type input "4"
click at [723, 242] on input "4" at bounding box center [658, 247] width 162 height 30
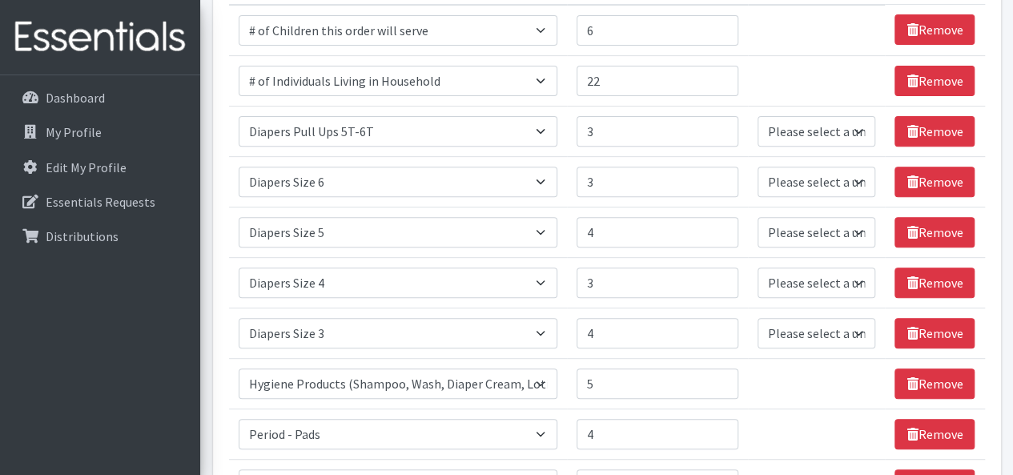
scroll to position [0, 0]
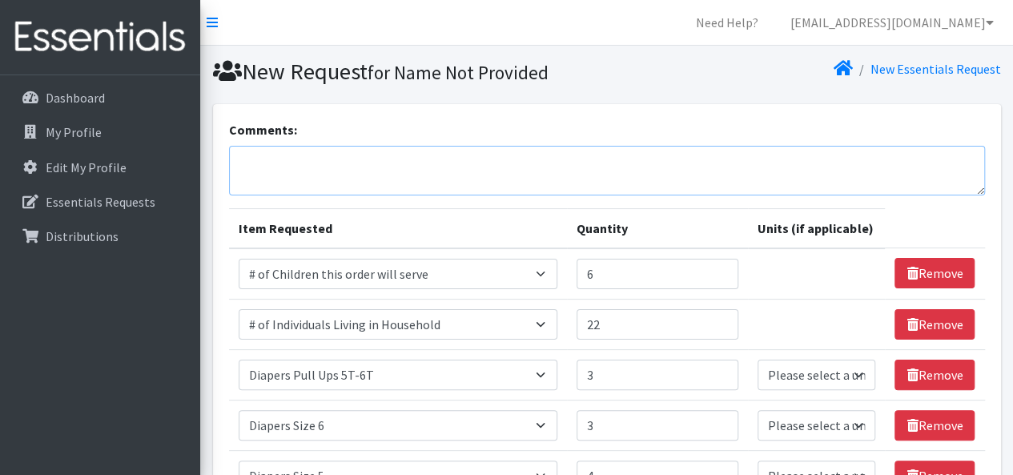
click at [396, 166] on textarea "Comments:" at bounding box center [607, 171] width 756 height 50
click at [509, 157] on textarea "Comments:" at bounding box center [607, 171] width 756 height 50
type textarea "Formula - Enfamil Yellow can or Purple if available"
click at [706, 275] on input "6" at bounding box center [658, 274] width 162 height 30
click at [729, 267] on input "7" at bounding box center [658, 274] width 162 height 30
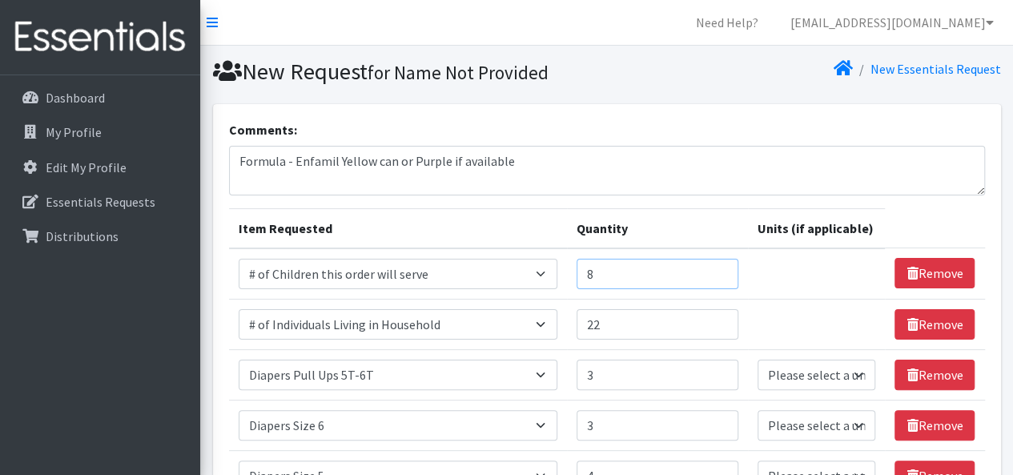
click at [724, 271] on input "8" at bounding box center [658, 274] width 162 height 30
click at [720, 271] on input "9" at bounding box center [658, 274] width 162 height 30
type input "10"
click at [717, 271] on input "10" at bounding box center [658, 274] width 162 height 30
click at [714, 323] on input "22" at bounding box center [658, 324] width 162 height 30
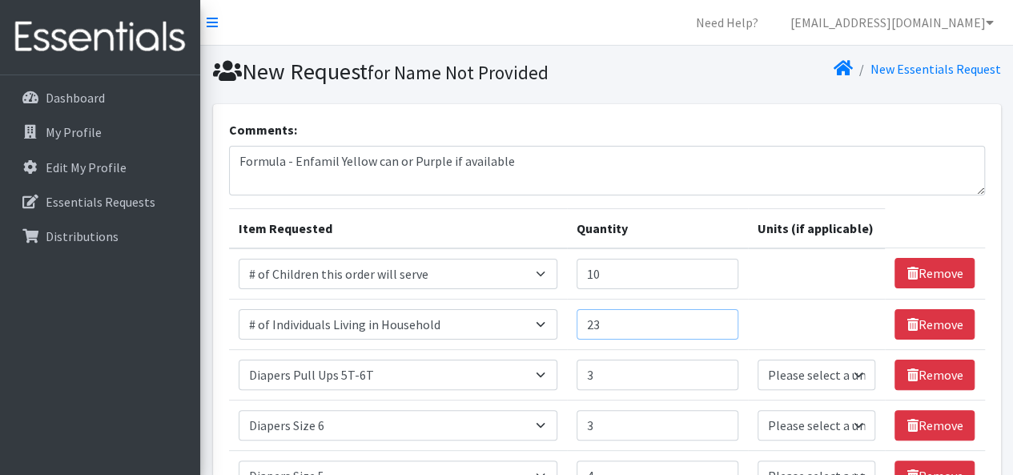
click at [729, 317] on input "23" at bounding box center [658, 324] width 162 height 30
click at [725, 324] on input "22" at bounding box center [658, 324] width 162 height 30
click at [723, 324] on input "21" at bounding box center [658, 324] width 162 height 30
click at [722, 320] on input "22" at bounding box center [658, 324] width 162 height 30
click at [722, 317] on input "23" at bounding box center [658, 324] width 162 height 30
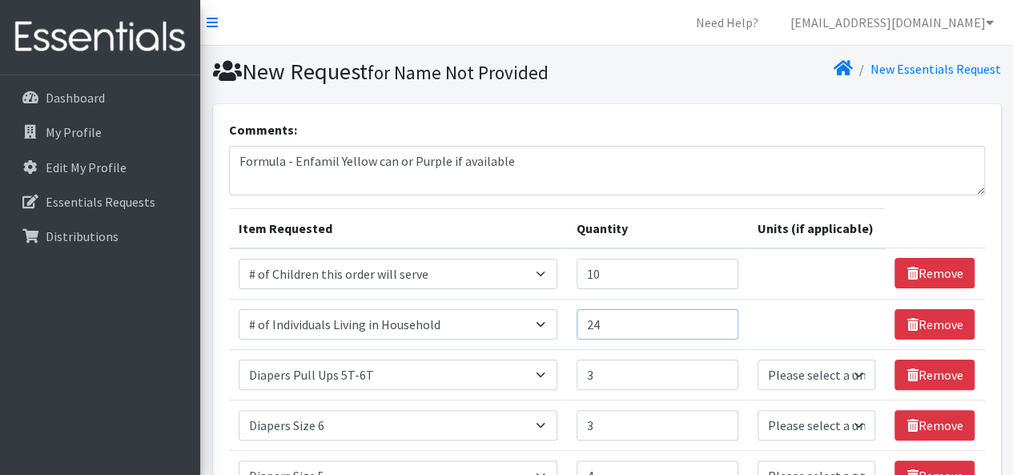
click at [718, 315] on input "24" at bounding box center [658, 324] width 162 height 30
type input "25"
click at [720, 322] on input "25" at bounding box center [658, 324] width 162 height 30
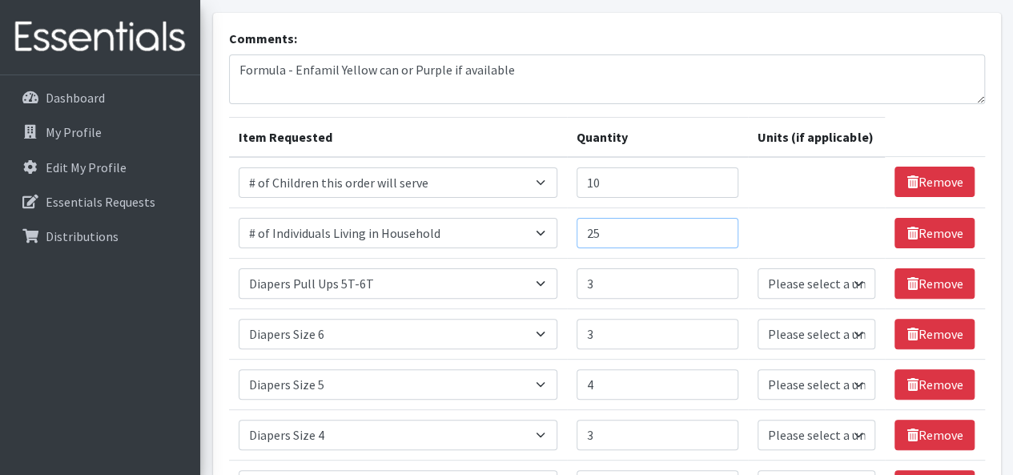
scroll to position [94, 0]
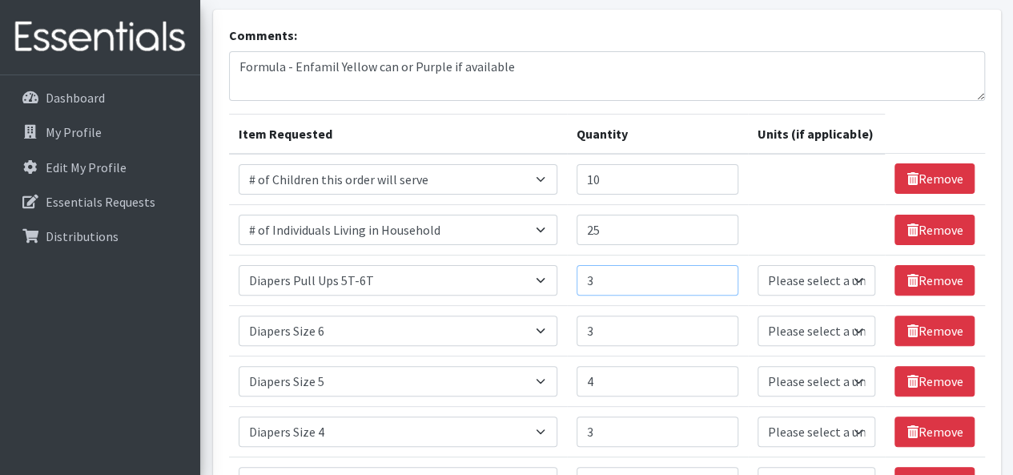
click at [711, 278] on input "3" at bounding box center [658, 280] width 162 height 30
type input "4"
click at [722, 271] on input "4" at bounding box center [658, 280] width 162 height 30
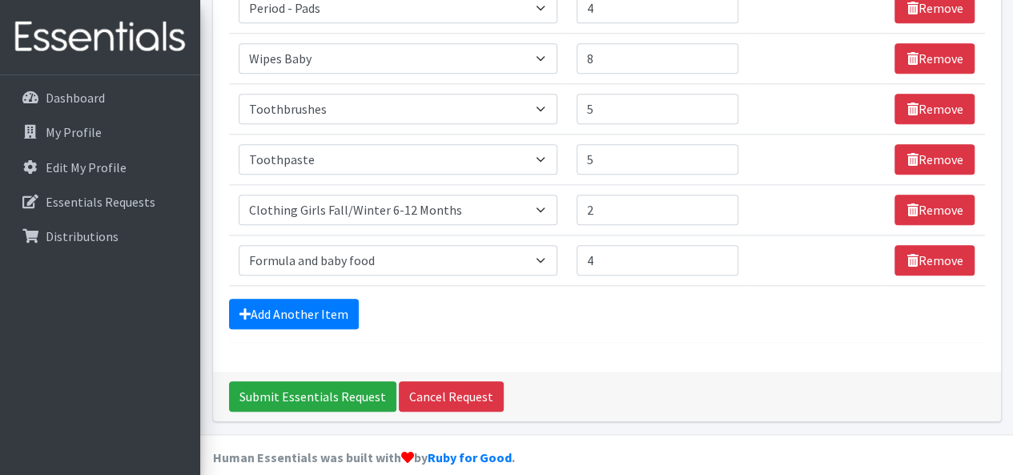
scroll to position [682, 0]
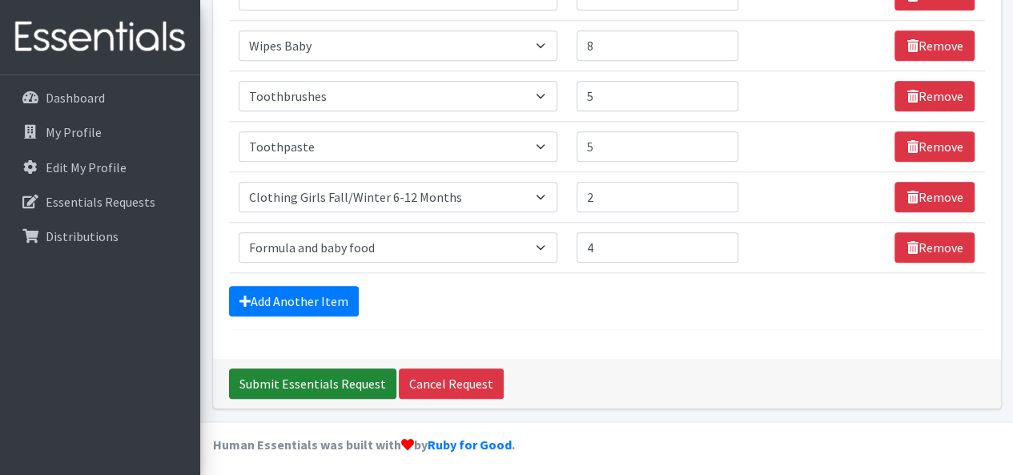
click at [285, 381] on input "Submit Essentials Request" at bounding box center [312, 383] width 167 height 30
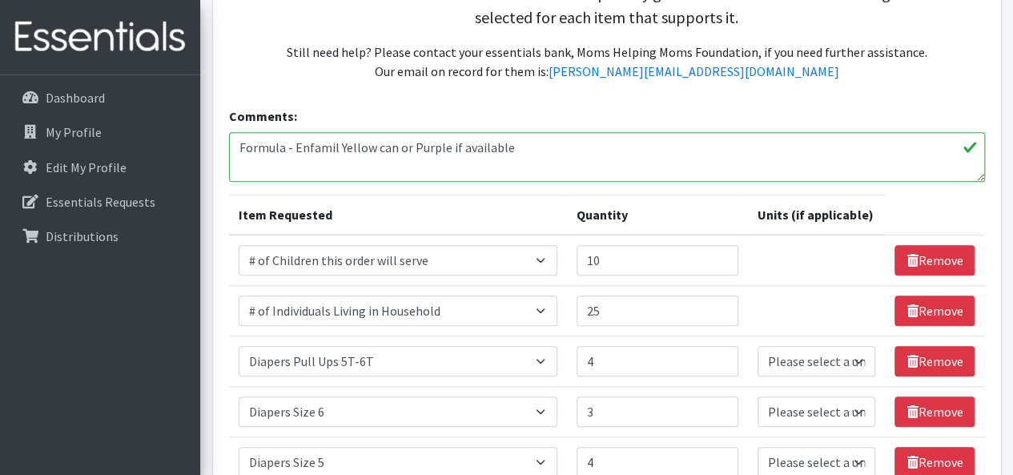
scroll to position [348, 0]
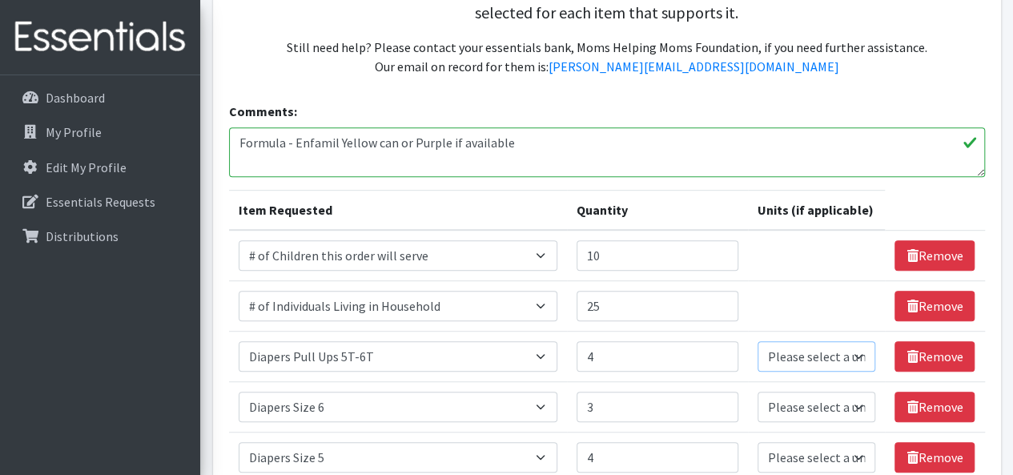
click at [854, 353] on select "Please select a unit units Packs" at bounding box center [817, 356] width 118 height 30
select select "Pack"
click at [758, 341] on select "Please select a unit units Packs" at bounding box center [817, 356] width 118 height 30
click at [855, 405] on select "Please select a unit units Packs" at bounding box center [817, 407] width 118 height 30
select select "Pack"
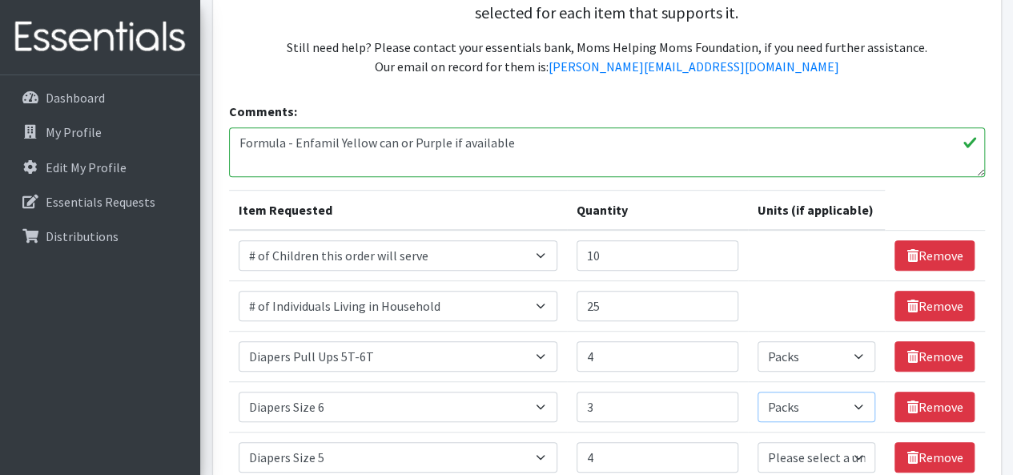
click at [758, 392] on select "Please select a unit units Packs" at bounding box center [817, 407] width 118 height 30
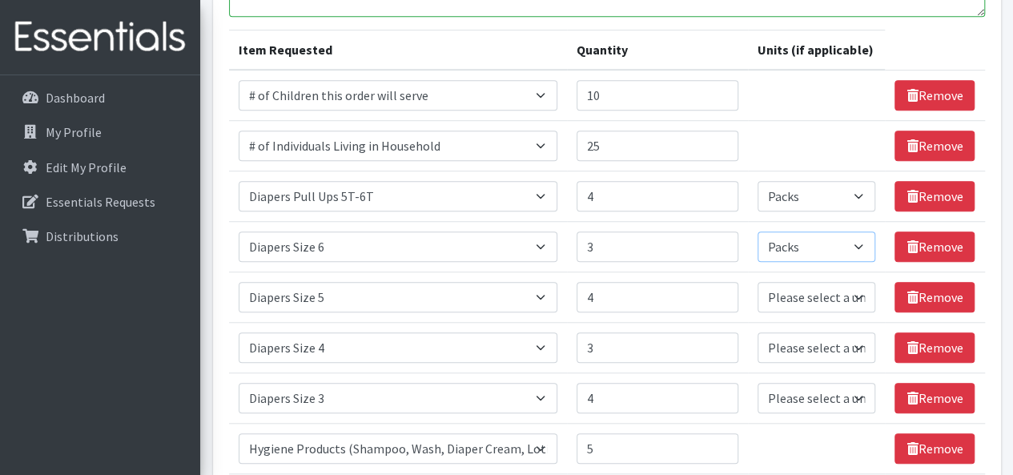
scroll to position [508, 0]
click at [837, 302] on select "Please select a unit units Packs" at bounding box center [817, 297] width 118 height 30
select select "Pack"
click at [758, 282] on select "Please select a unit units Packs" at bounding box center [817, 297] width 118 height 30
click at [857, 394] on select "Please select a unit units Packs" at bounding box center [817, 398] width 118 height 30
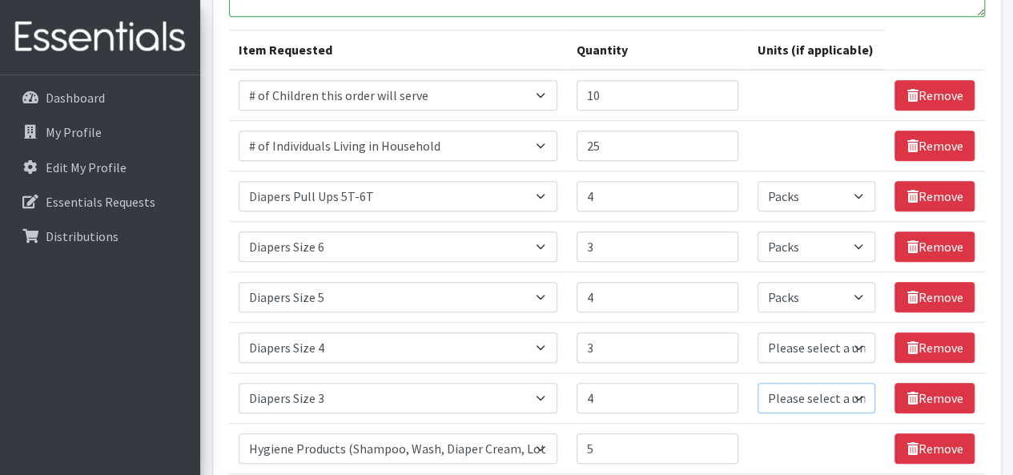
select select "Pack"
click at [758, 383] on select "Please select a unit units Packs" at bounding box center [817, 398] width 118 height 30
click at [848, 398] on select "Please select a unit units Packs" at bounding box center [817, 398] width 118 height 30
click at [758, 383] on select "Please select a unit units Packs" at bounding box center [817, 398] width 118 height 30
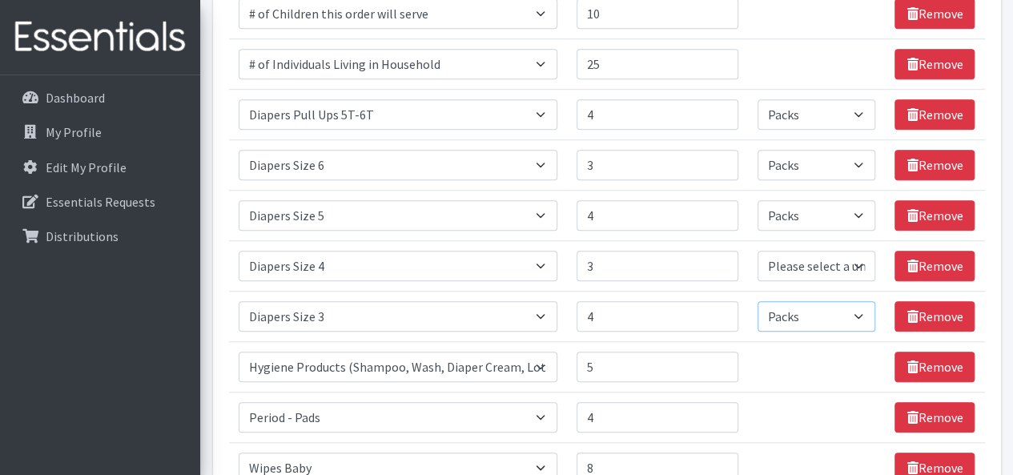
scroll to position [584, 0]
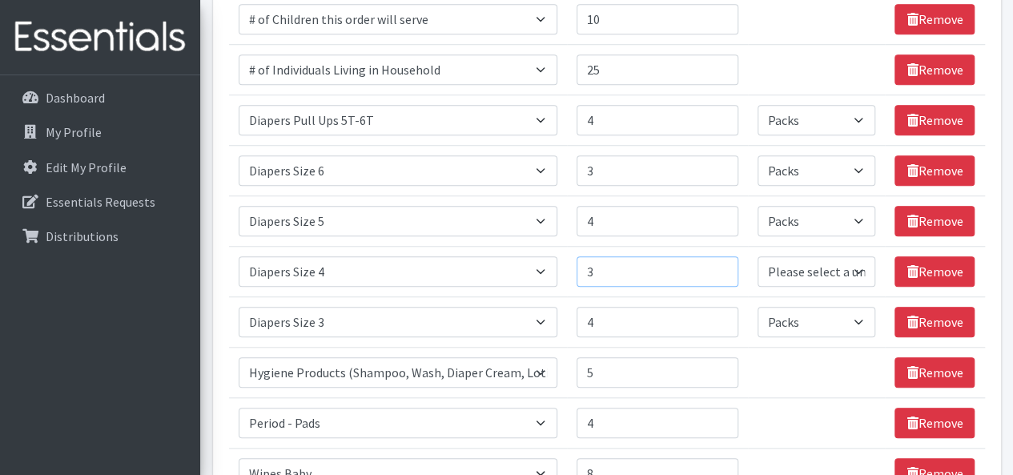
click at [705, 269] on input "3" at bounding box center [658, 271] width 162 height 30
type input "4"
click at [722, 263] on input "4" at bounding box center [658, 271] width 162 height 30
click at [711, 219] on input "4" at bounding box center [658, 221] width 162 height 30
type input "5"
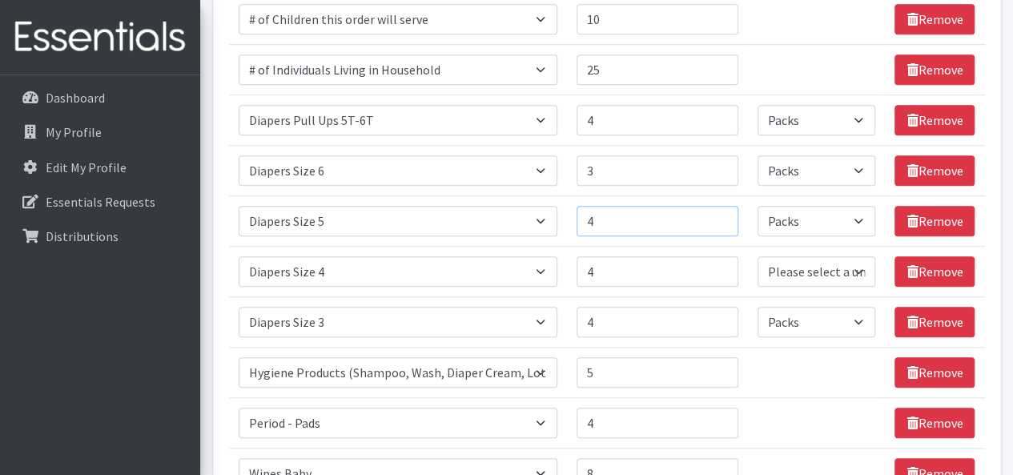
click at [723, 216] on input "5" at bounding box center [658, 221] width 162 height 30
click at [714, 168] on input "3" at bounding box center [658, 170] width 162 height 30
type input "2"
click at [724, 170] on input "2" at bounding box center [658, 170] width 162 height 30
click at [715, 122] on input "4" at bounding box center [658, 120] width 162 height 30
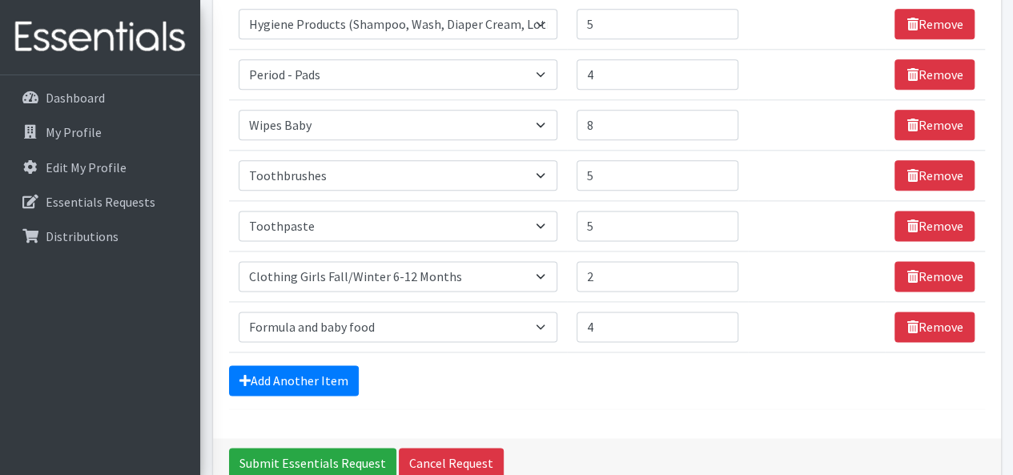
scroll to position [1011, 0]
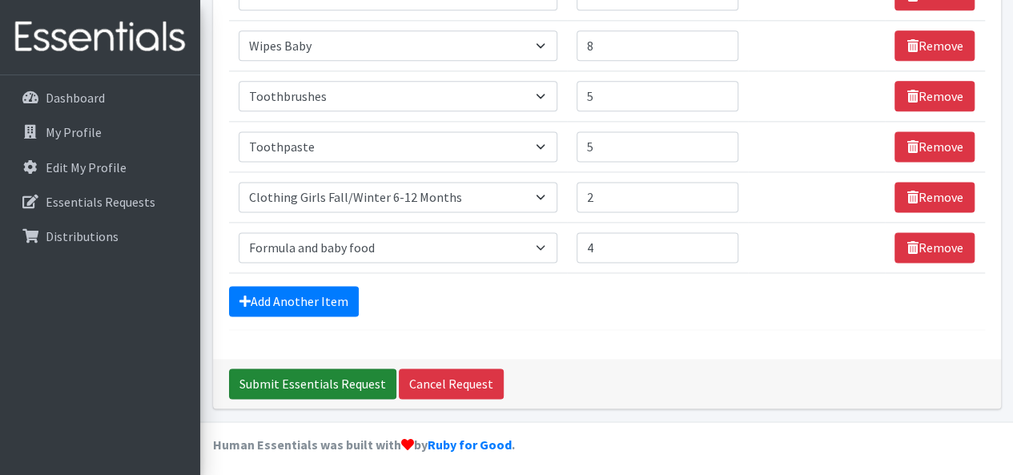
click at [322, 383] on input "Submit Essentials Request" at bounding box center [312, 383] width 167 height 30
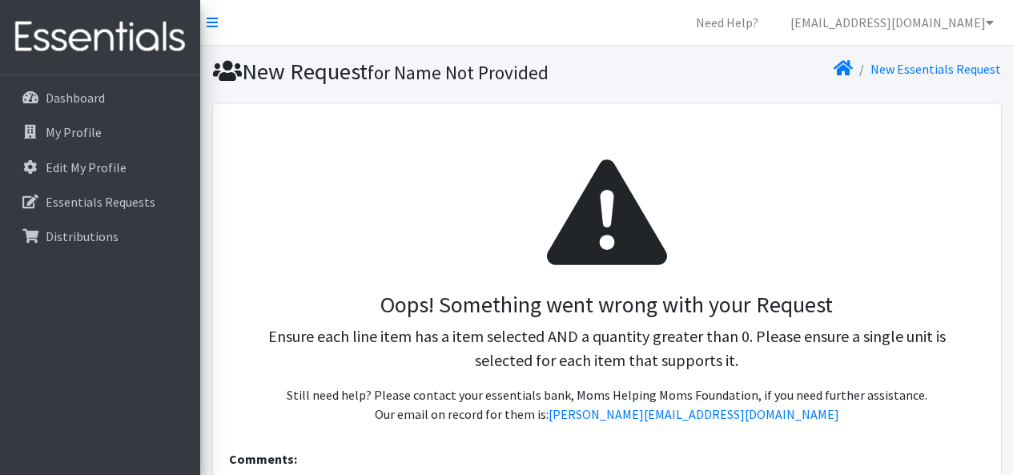
select select "Pack"
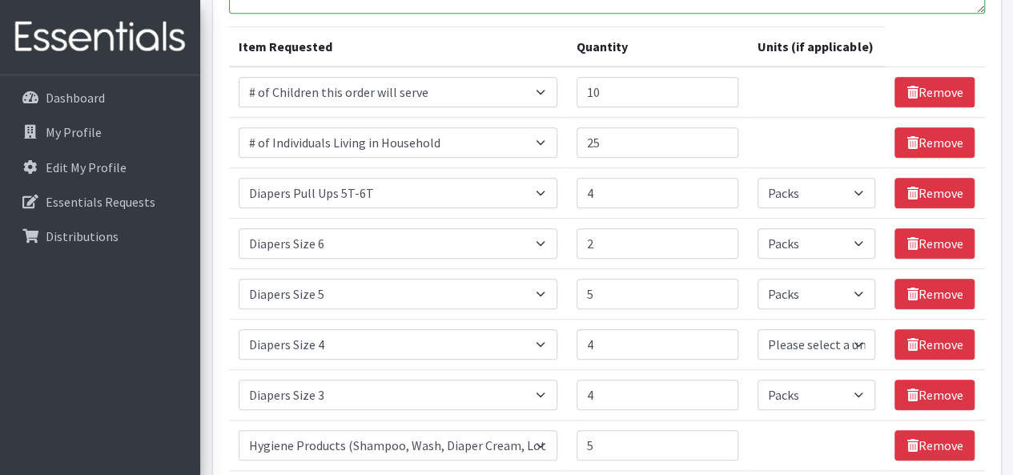
scroll to position [512, 0]
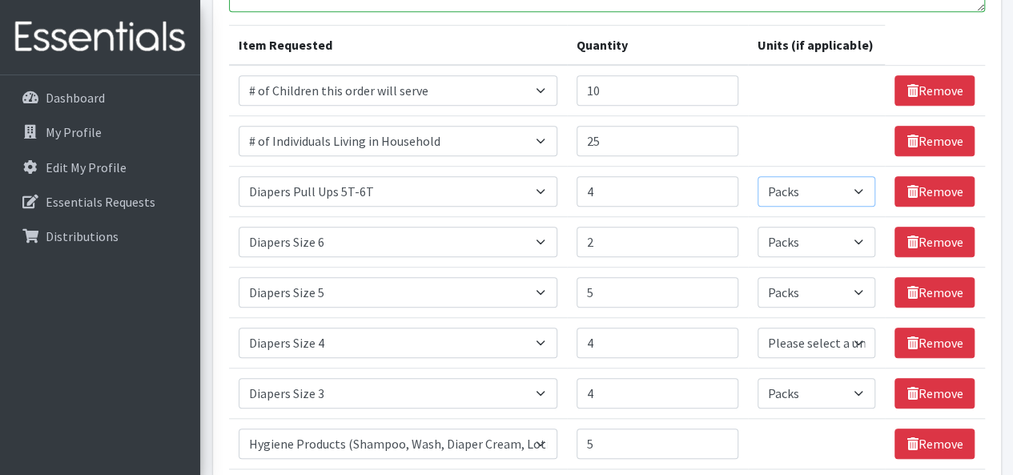
click at [858, 189] on select "Please select a unit units Packs" at bounding box center [817, 191] width 118 height 30
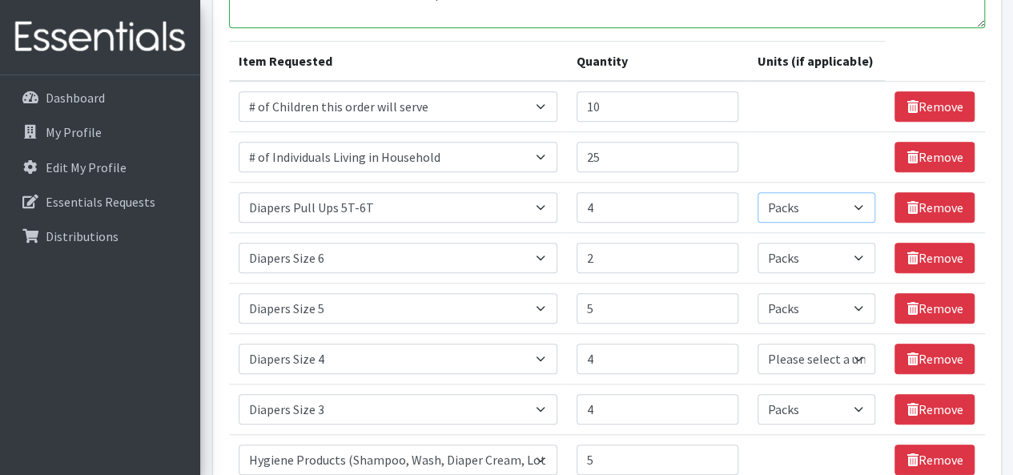
scroll to position [502, 0]
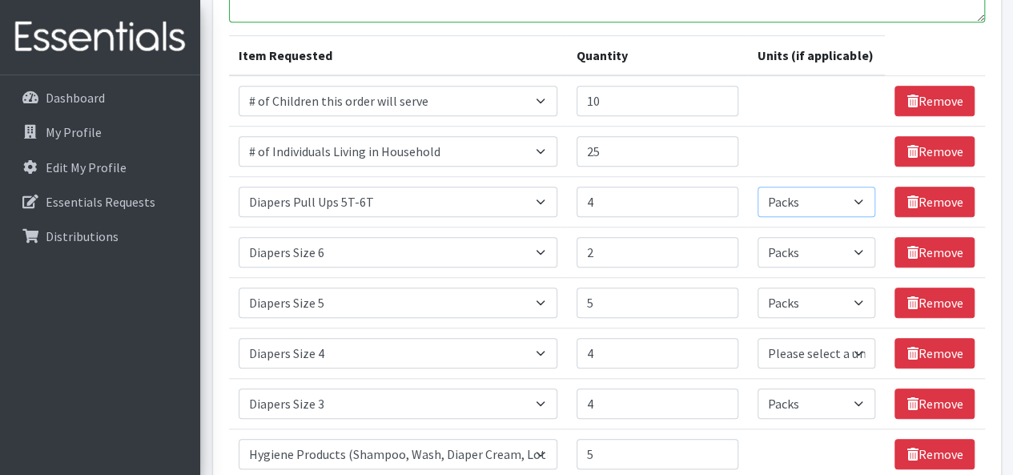
click at [862, 208] on select "Please select a unit units Packs" at bounding box center [817, 202] width 118 height 30
select select
click at [758, 187] on select "Please select a unit units Packs" at bounding box center [817, 202] width 118 height 30
click at [861, 253] on select "Please select a unit units Packs" at bounding box center [817, 252] width 118 height 30
select select
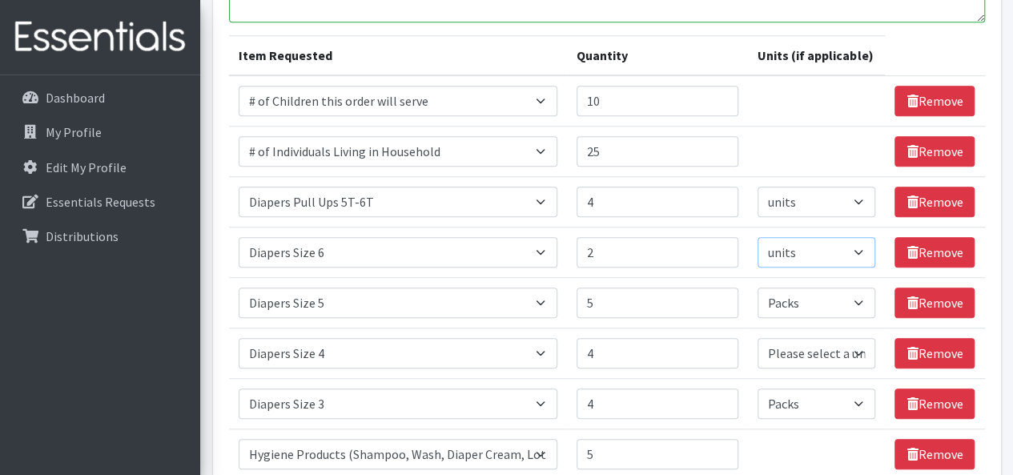
click at [758, 237] on select "Please select a unit units Packs" at bounding box center [817, 252] width 118 height 30
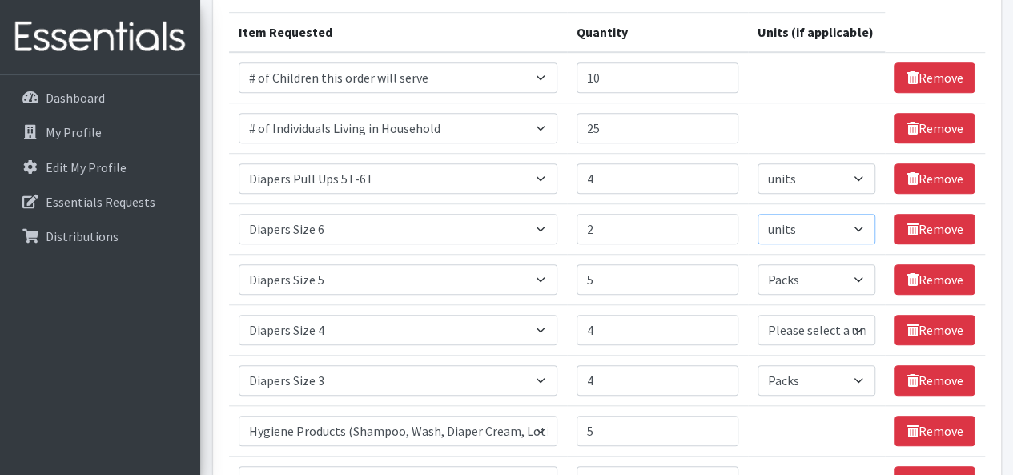
scroll to position [549, 0]
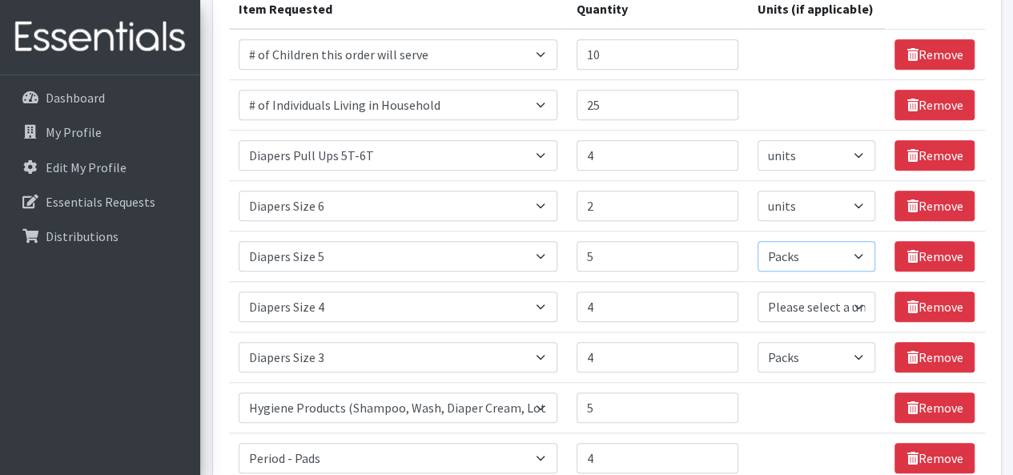
click at [868, 257] on select "Please select a unit units Packs" at bounding box center [817, 256] width 118 height 30
select select
click at [758, 241] on select "Please select a unit units Packs" at bounding box center [817, 256] width 118 height 30
click at [850, 309] on select "Please select a unit units Packs" at bounding box center [817, 306] width 118 height 30
select select "Pack"
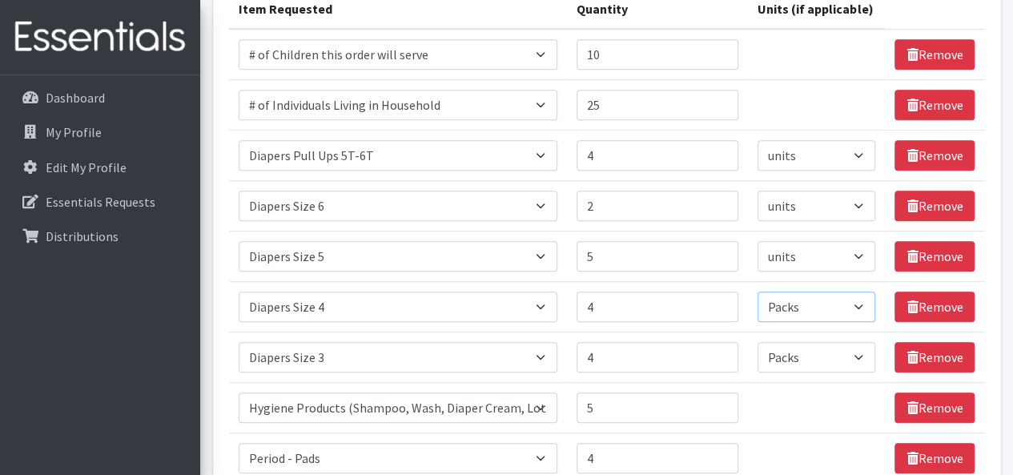
click at [758, 291] on select "Please select a unit units Packs" at bounding box center [817, 306] width 118 height 30
click at [855, 258] on select "Please select a unit units Packs" at bounding box center [817, 256] width 118 height 30
select select "Pack"
click at [758, 241] on select "Please select a unit units Packs" at bounding box center [817, 256] width 118 height 30
click at [862, 210] on select "Please select a unit units Packs" at bounding box center [817, 206] width 118 height 30
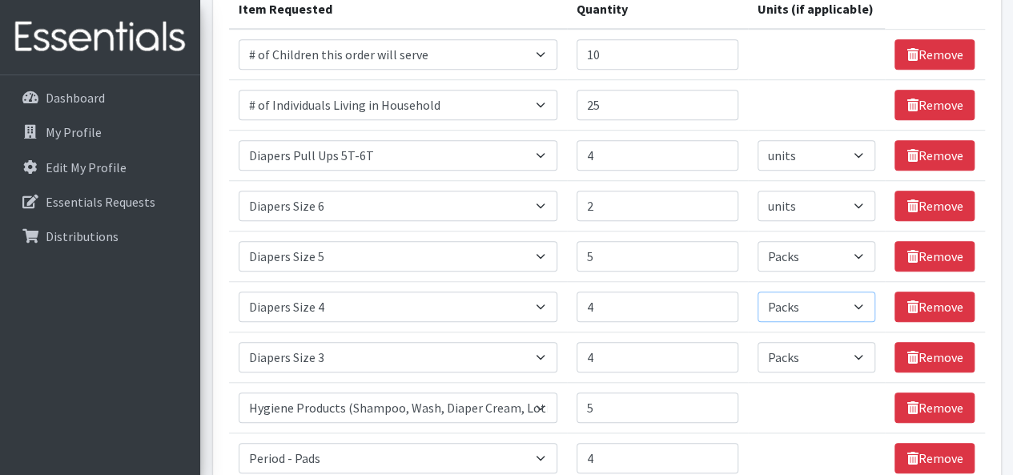
click at [840, 307] on select "Please select a unit units Packs" at bounding box center [817, 306] width 118 height 30
click at [851, 161] on select "Please select a unit units Packs" at bounding box center [817, 155] width 118 height 30
select select "Pack"
click at [758, 140] on select "Please select a unit units Packs" at bounding box center [817, 155] width 118 height 30
click at [855, 201] on select "Please select a unit units Packs" at bounding box center [817, 206] width 118 height 30
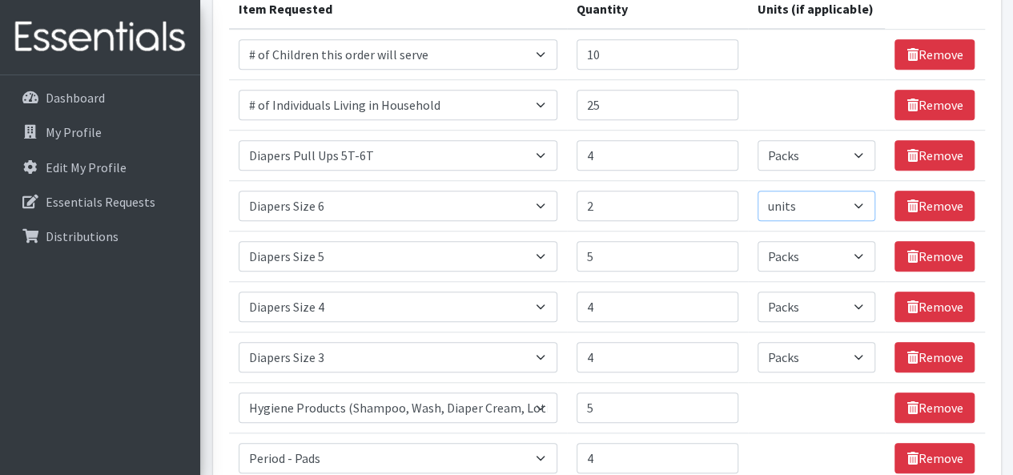
select select "Pack"
click at [758, 191] on select "Please select a unit units Packs" at bounding box center [817, 206] width 118 height 30
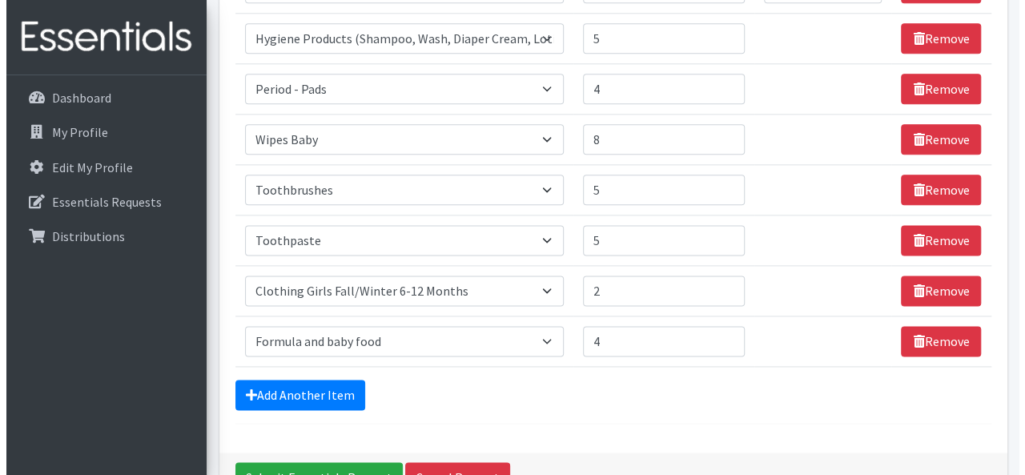
scroll to position [1011, 0]
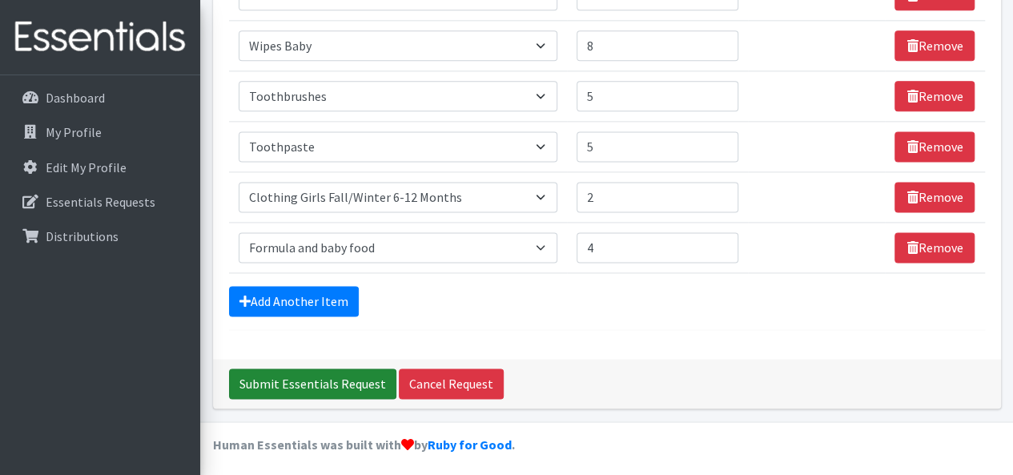
click at [322, 384] on input "Submit Essentials Request" at bounding box center [312, 383] width 167 height 30
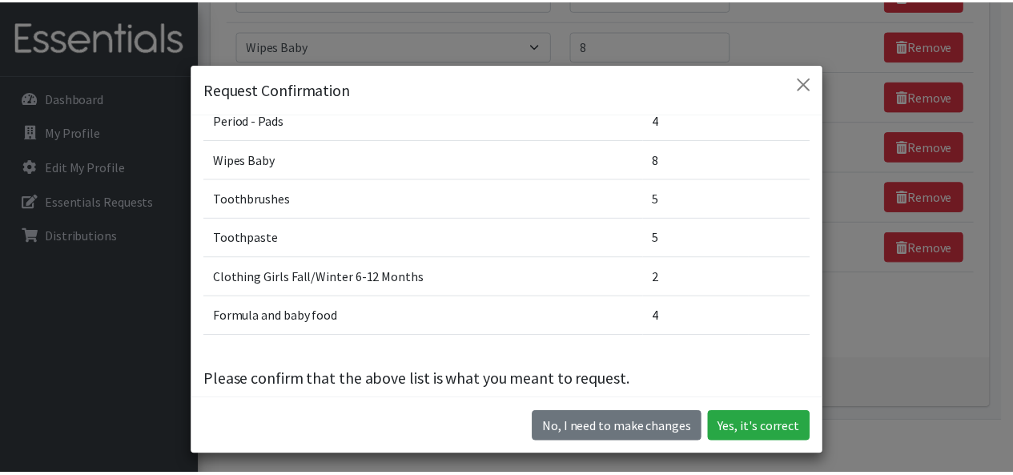
scroll to position [396, 0]
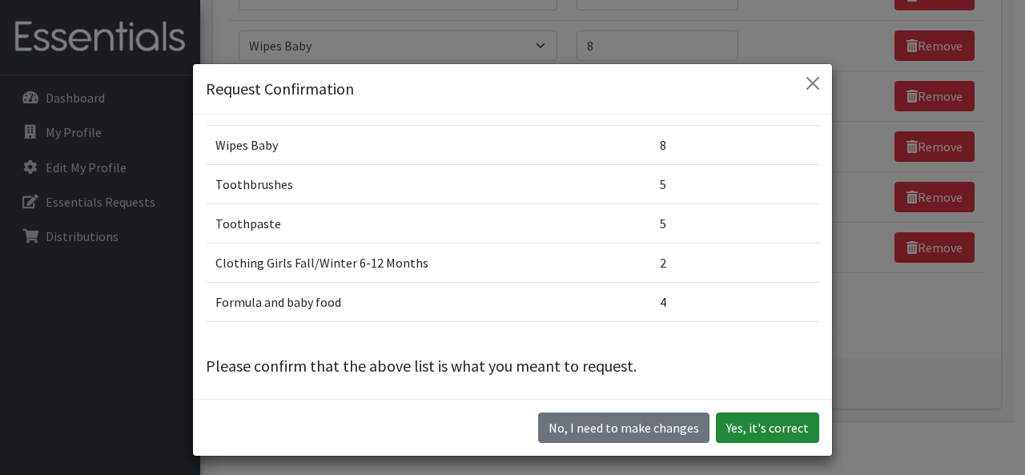
click at [763, 437] on button "Yes, it's correct" at bounding box center [767, 427] width 103 height 30
